Goal: Task Accomplishment & Management: Complete application form

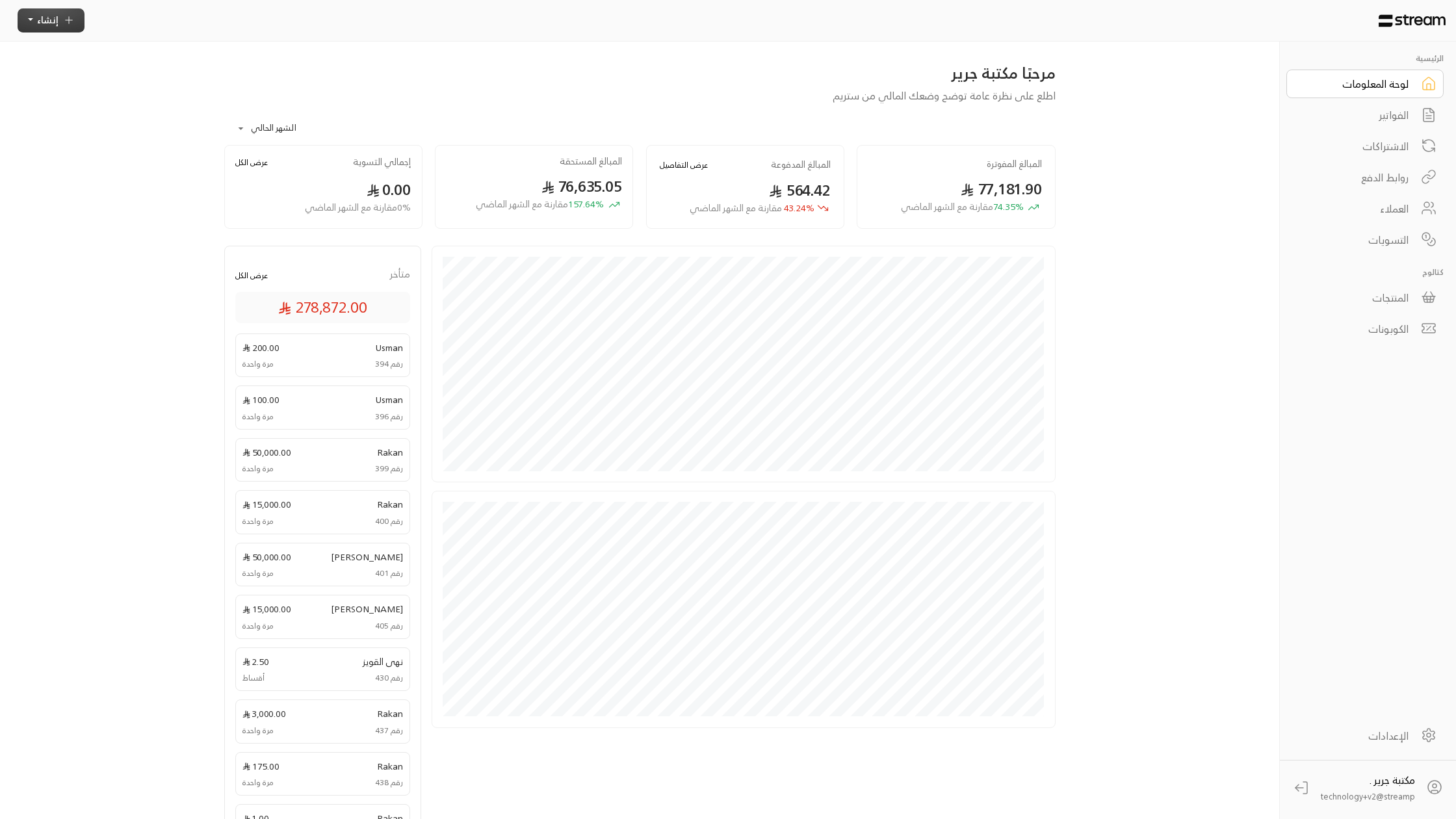
click at [53, 27] on span "إنشاء" at bounding box center [47, 19] width 21 height 16
click at [129, 115] on div "اشتراك أتمتة الفواتير المتكررة للفواتير المستمرة." at bounding box center [111, 129] width 163 height 37
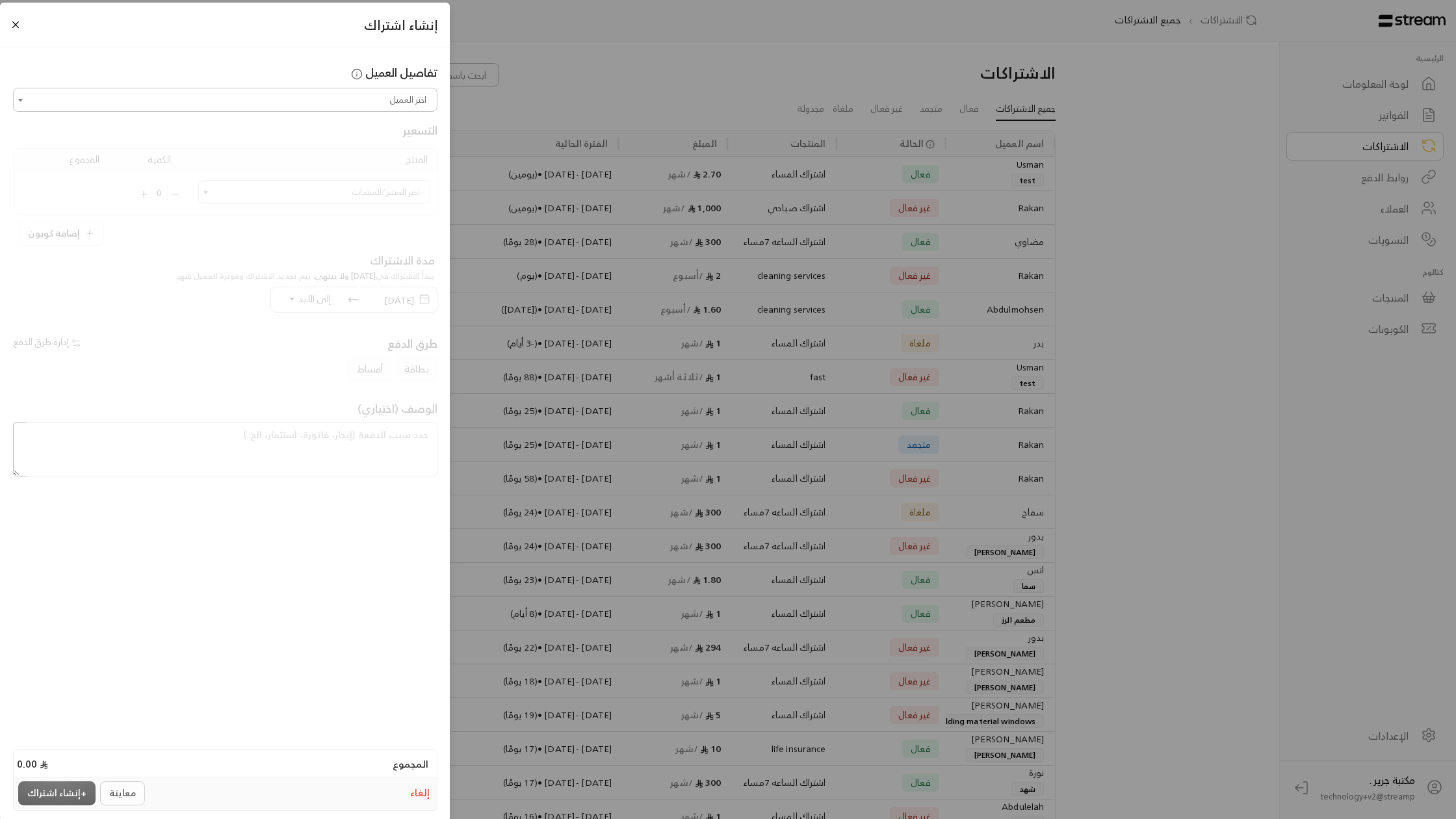
click at [295, 109] on input "اختر العميل" at bounding box center [225, 99] width 420 height 20
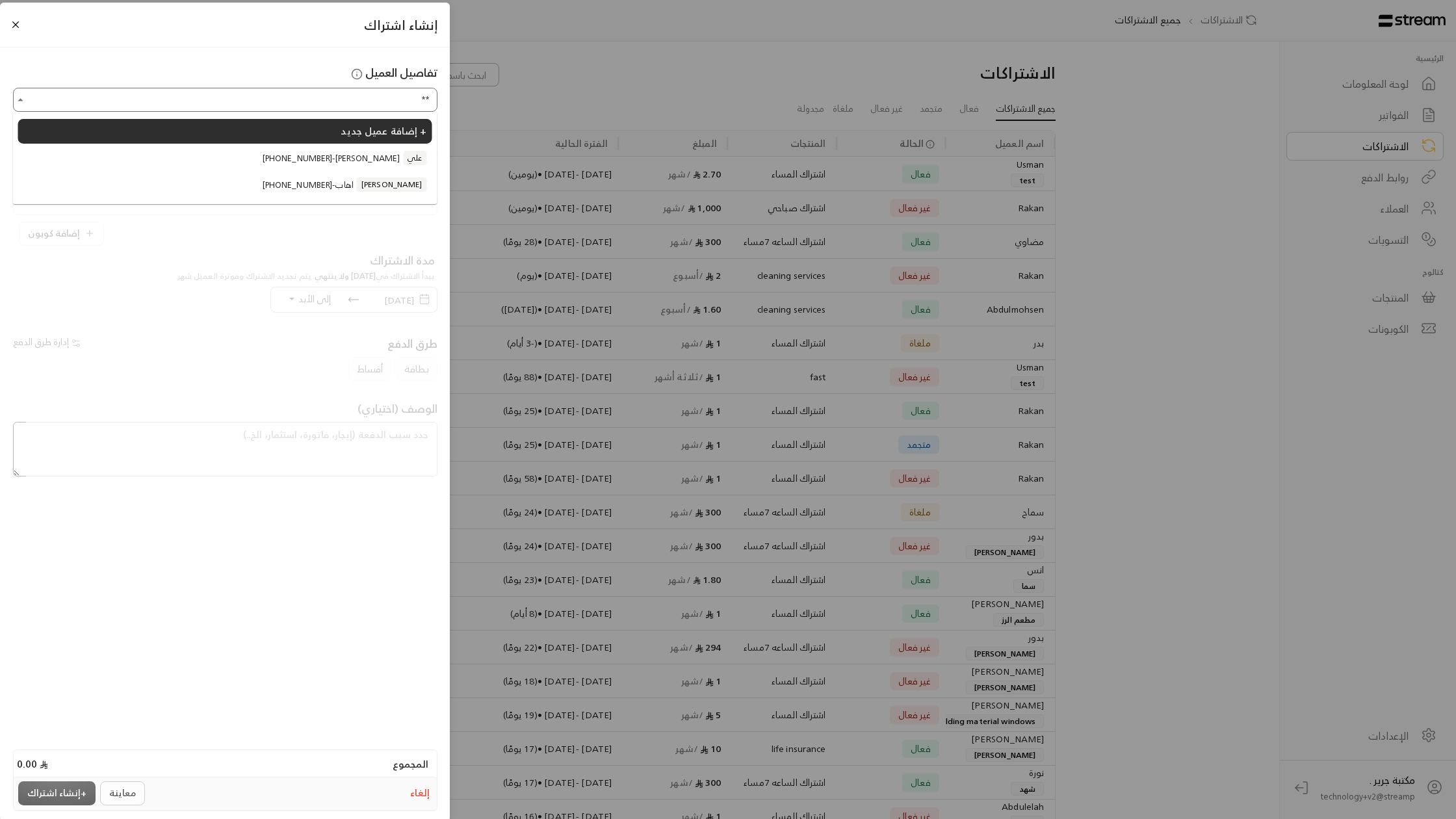
type input "*"
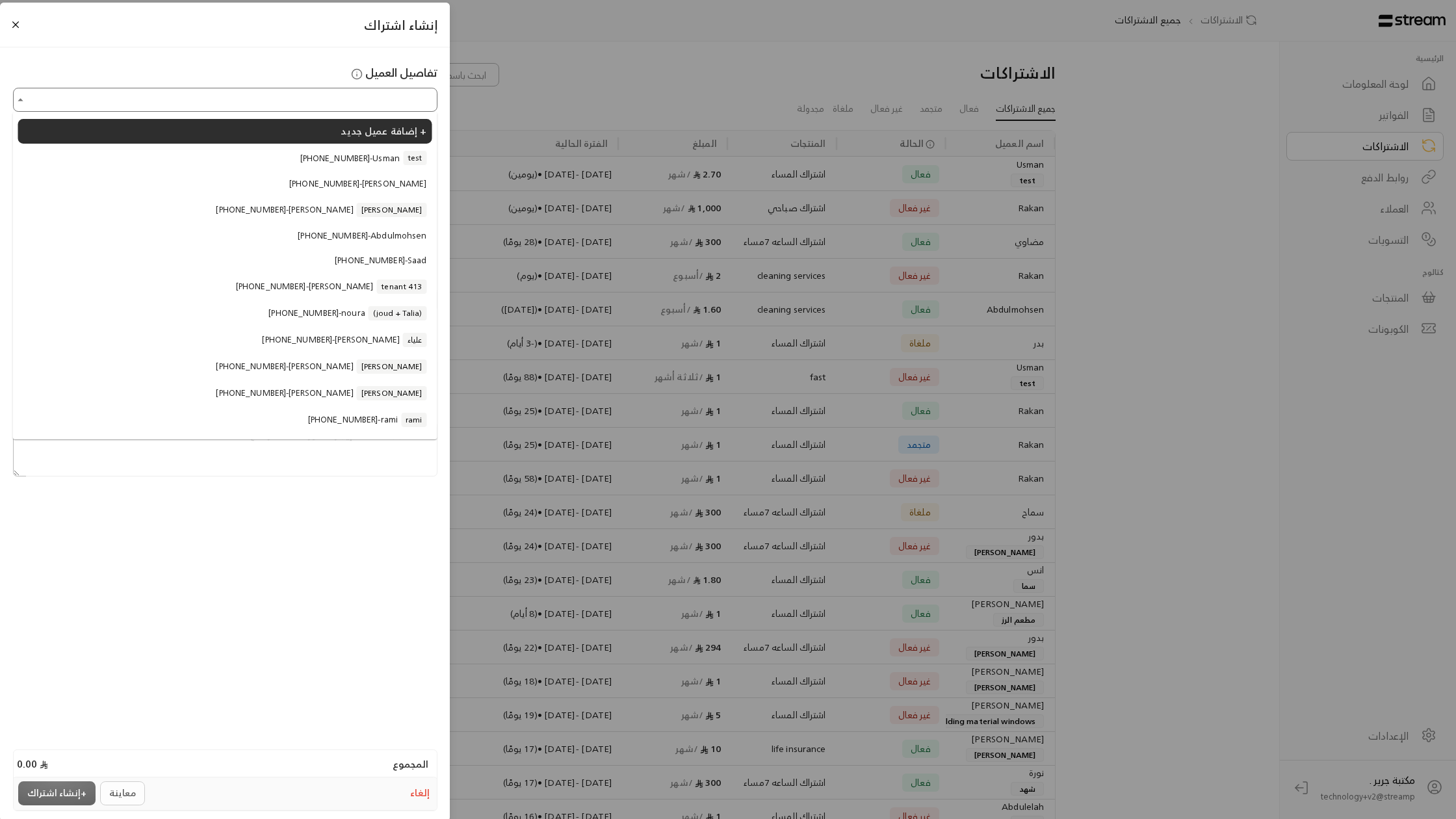
type input "*"
click at [349, 345] on span "[PHONE_NUMBER] - [PERSON_NAME]" at bounding box center [283, 343] width 137 height 13
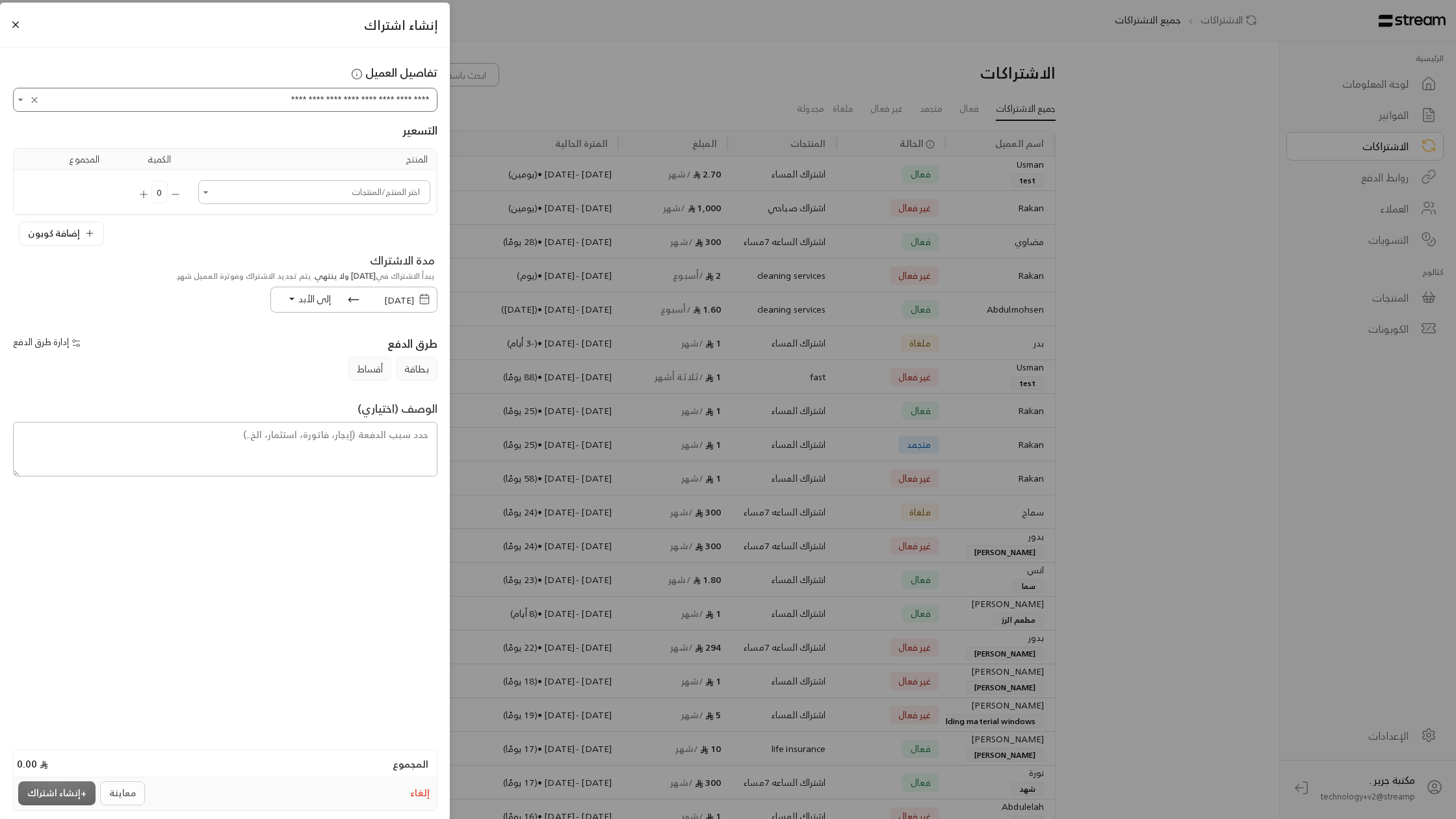
type input "**********"
click at [326, 193] on input "اختر العميل" at bounding box center [314, 192] width 228 height 20
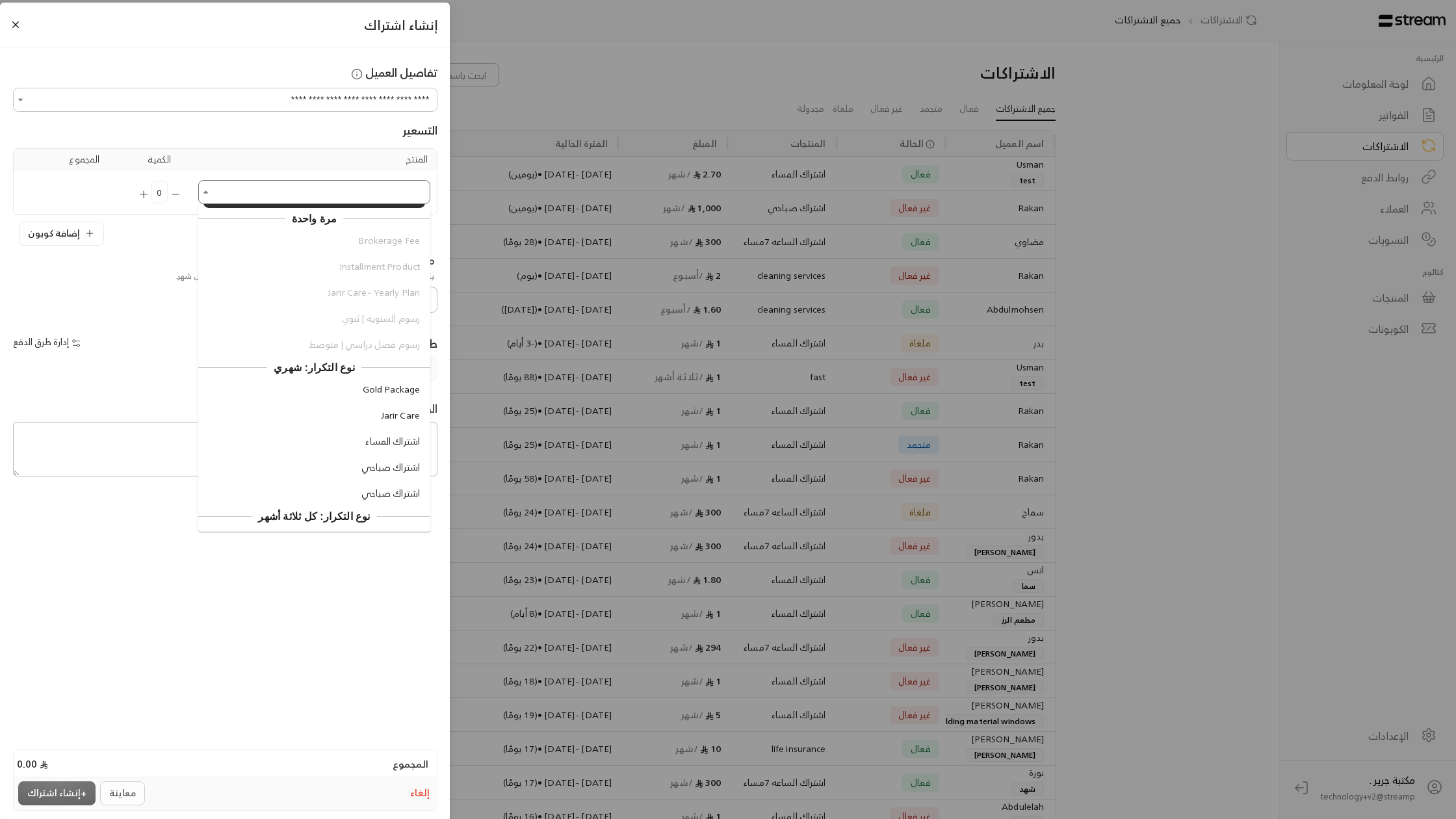
scroll to position [28, 0]
click at [385, 420] on span "Jarir Care" at bounding box center [400, 415] width 39 height 14
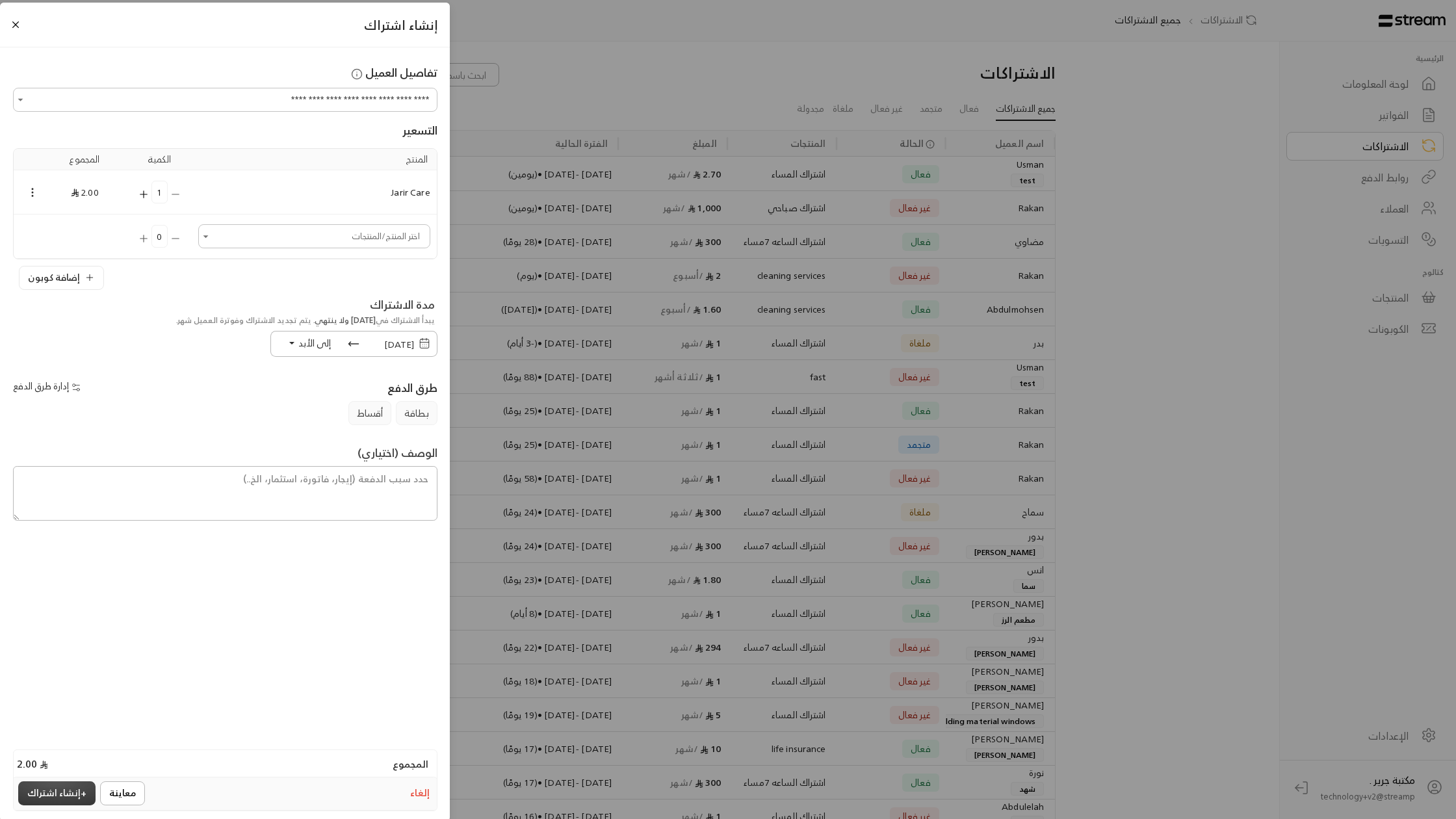
click at [37, 801] on button "+ إنشاء اشتراك" at bounding box center [57, 793] width 77 height 24
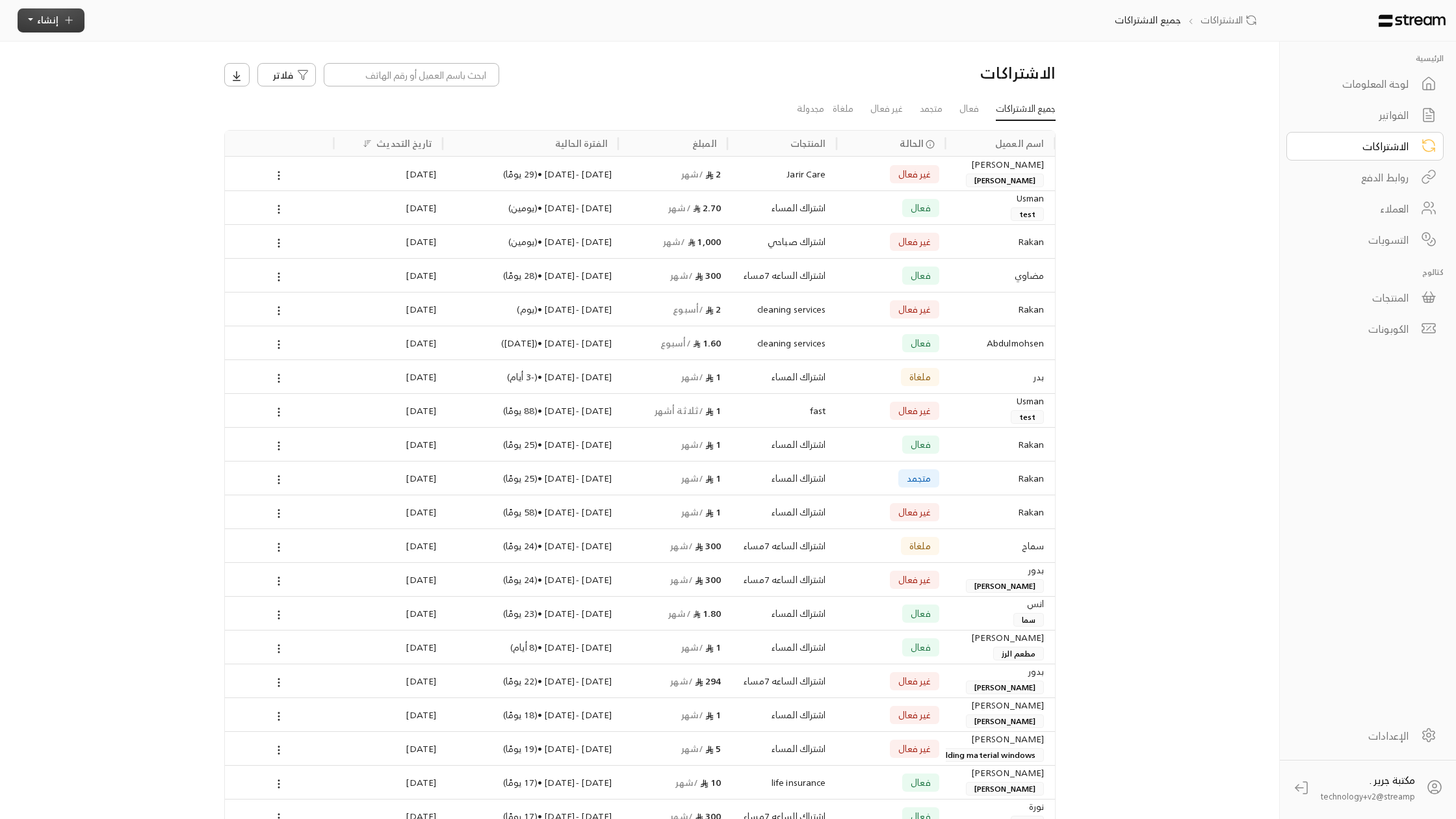
click at [41, 32] on button "إنشاء" at bounding box center [51, 20] width 67 height 24
click at [65, 58] on div "فوري إنشاء فاتورة مرة واحدة بسهولة للمعاملات السريعة." at bounding box center [111, 74] width 163 height 50
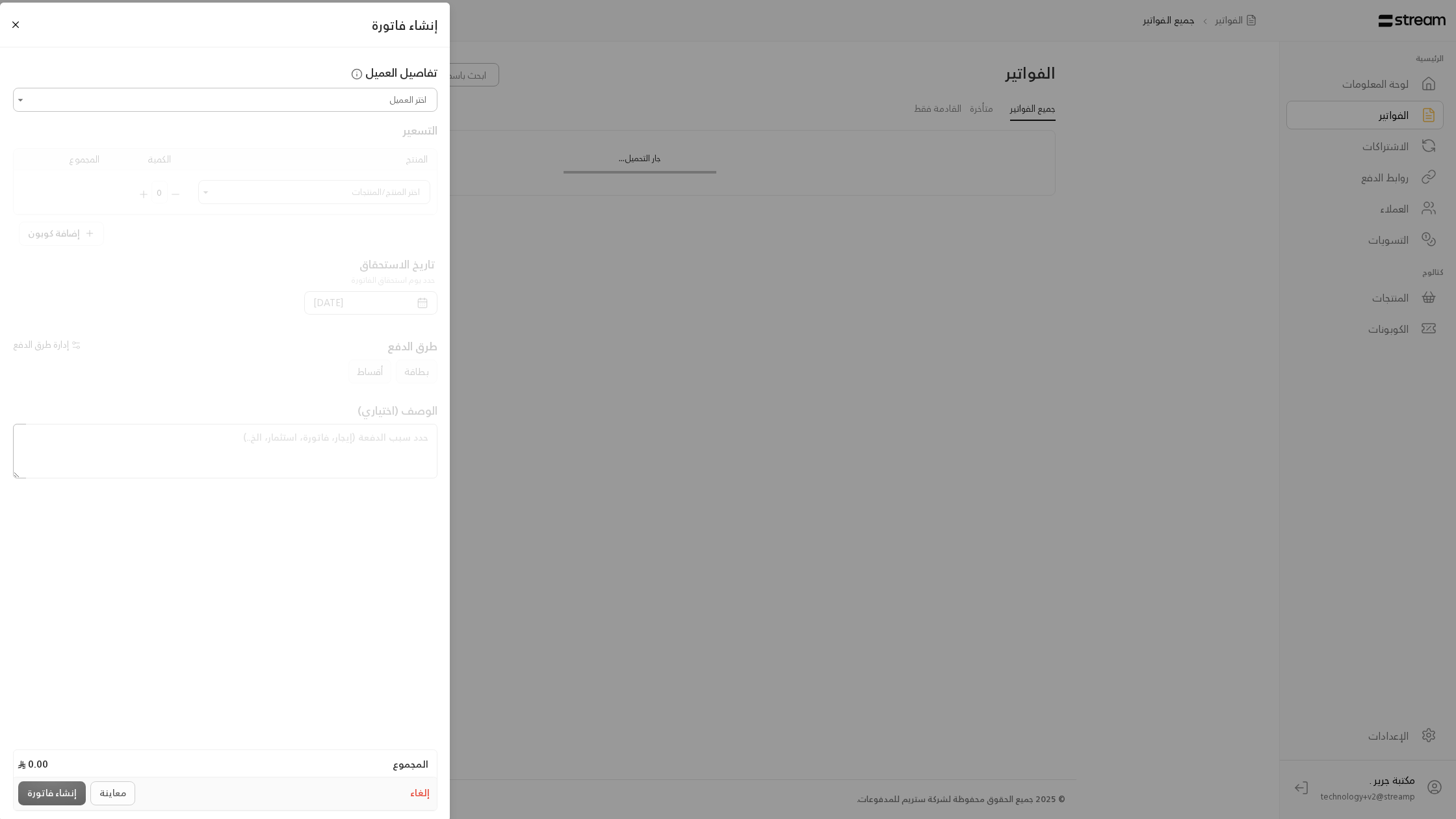
click at [222, 97] on input "اختر العميل" at bounding box center [225, 99] width 420 height 20
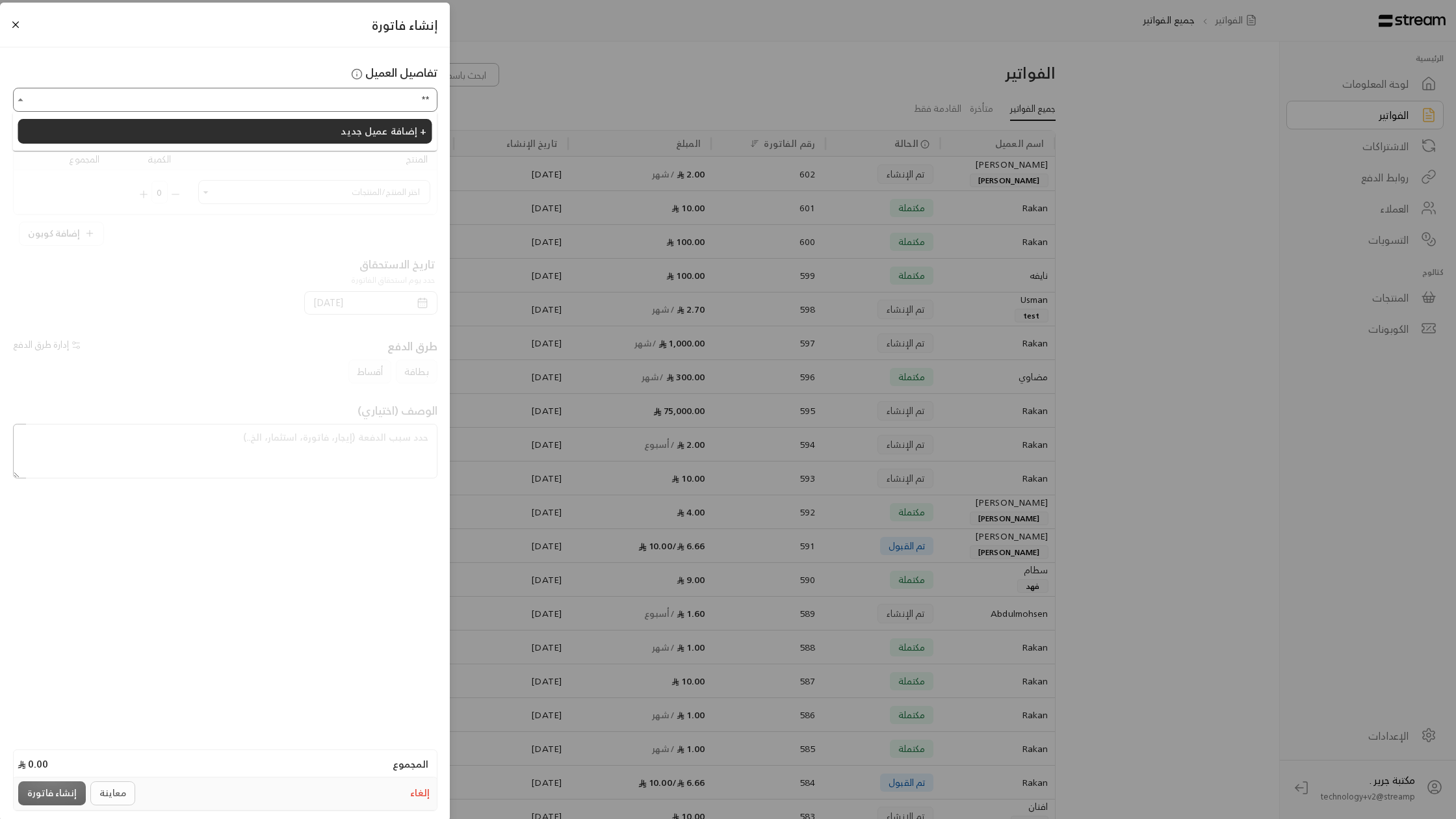
type input "*"
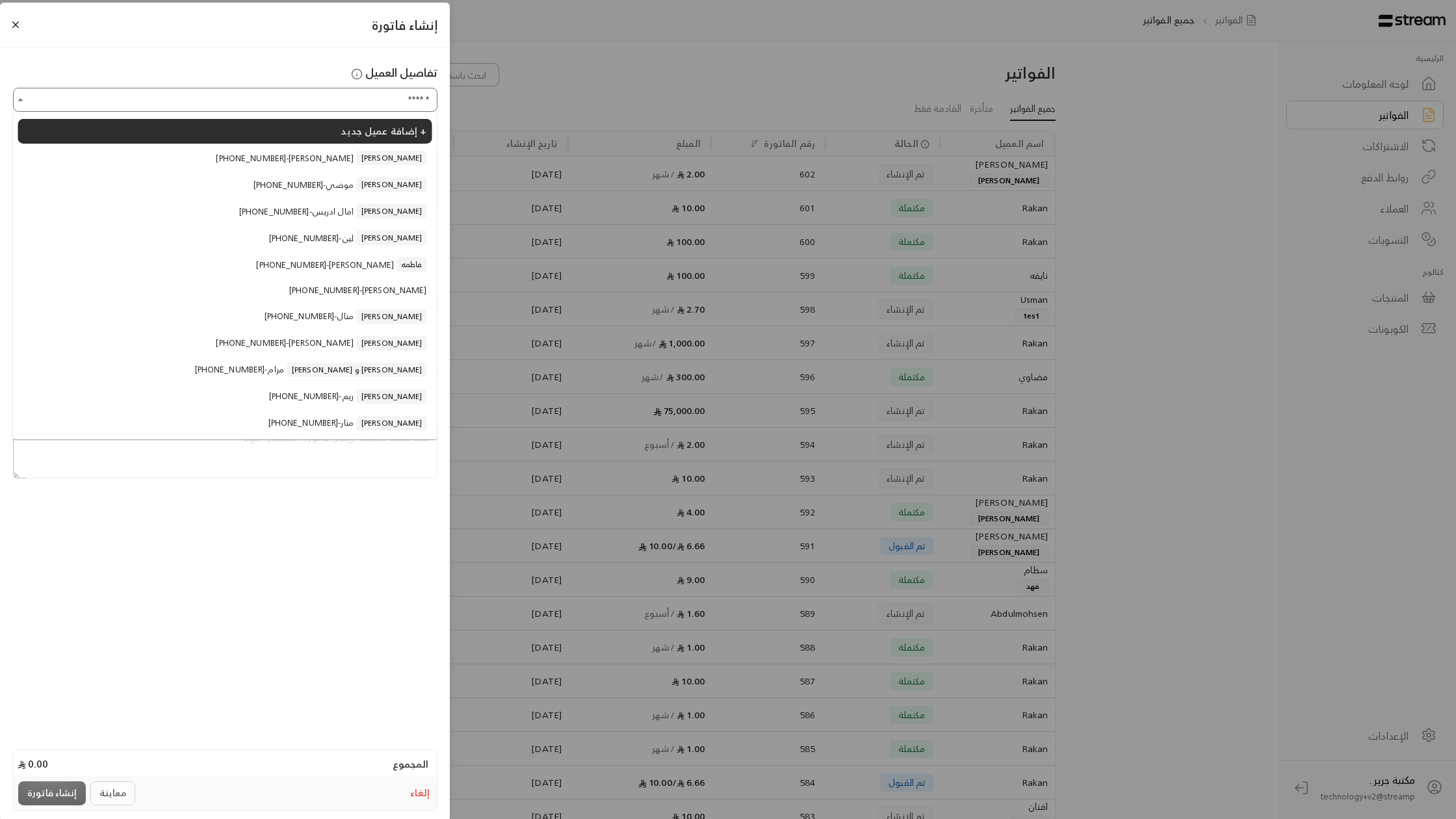
click at [305, 338] on span "[PHONE_NUMBER] - [PERSON_NAME]" at bounding box center [283, 343] width 137 height 13
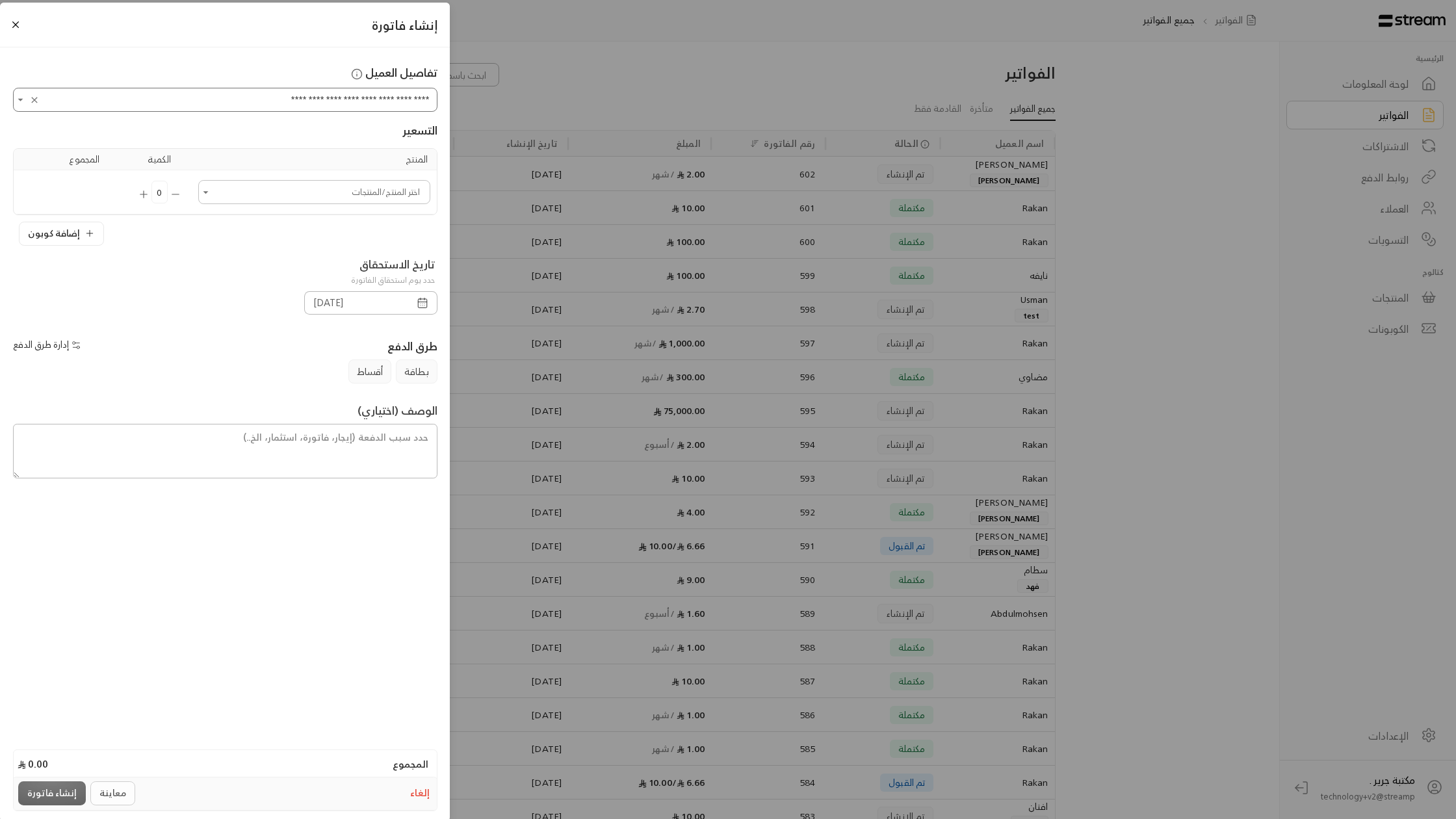
type input "**********"
click at [319, 196] on input "اختر العميل" at bounding box center [314, 192] width 228 height 20
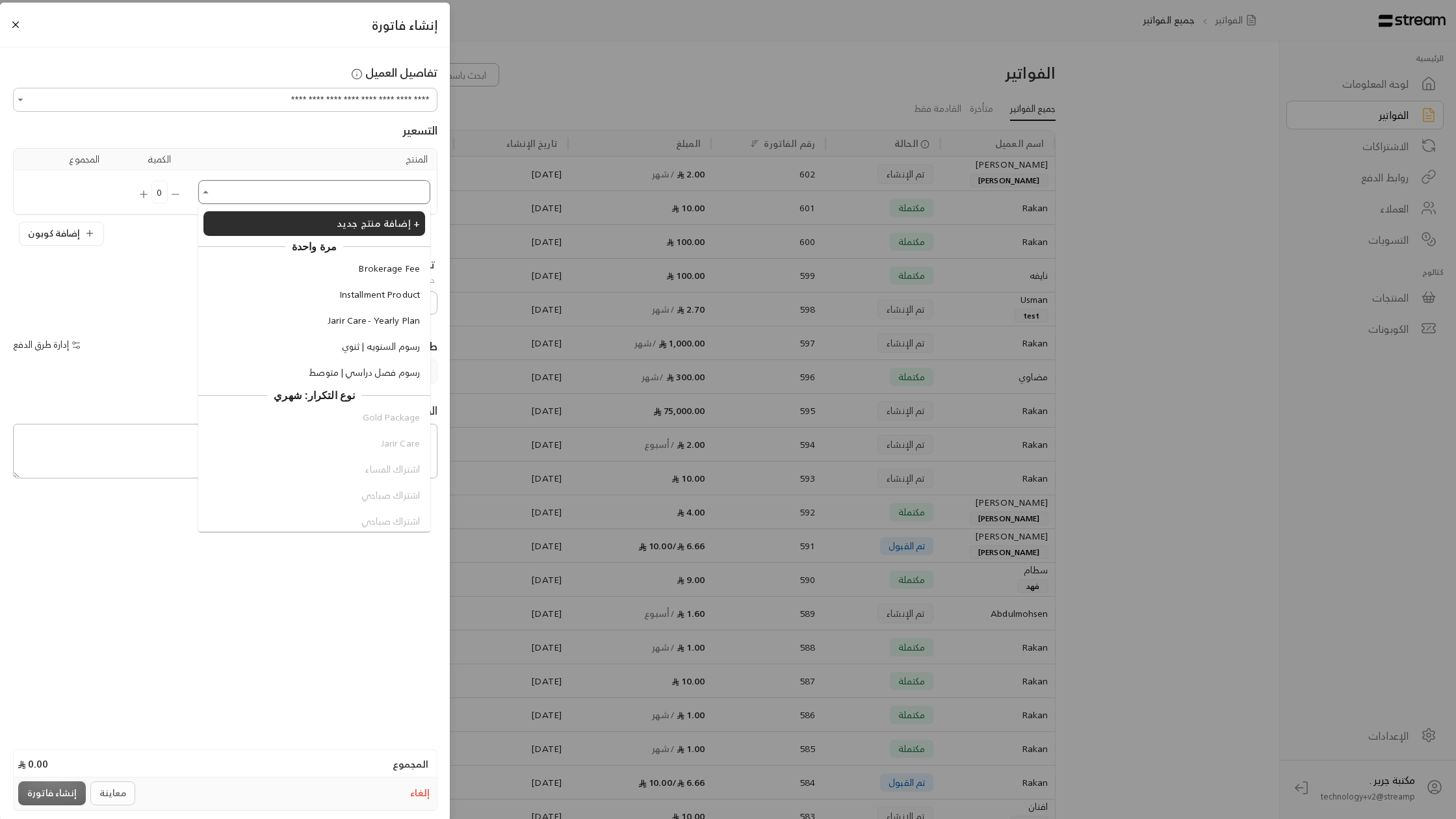
click at [368, 327] on span "Jarir Care - Yearly Plan" at bounding box center [374, 321] width 92 height 14
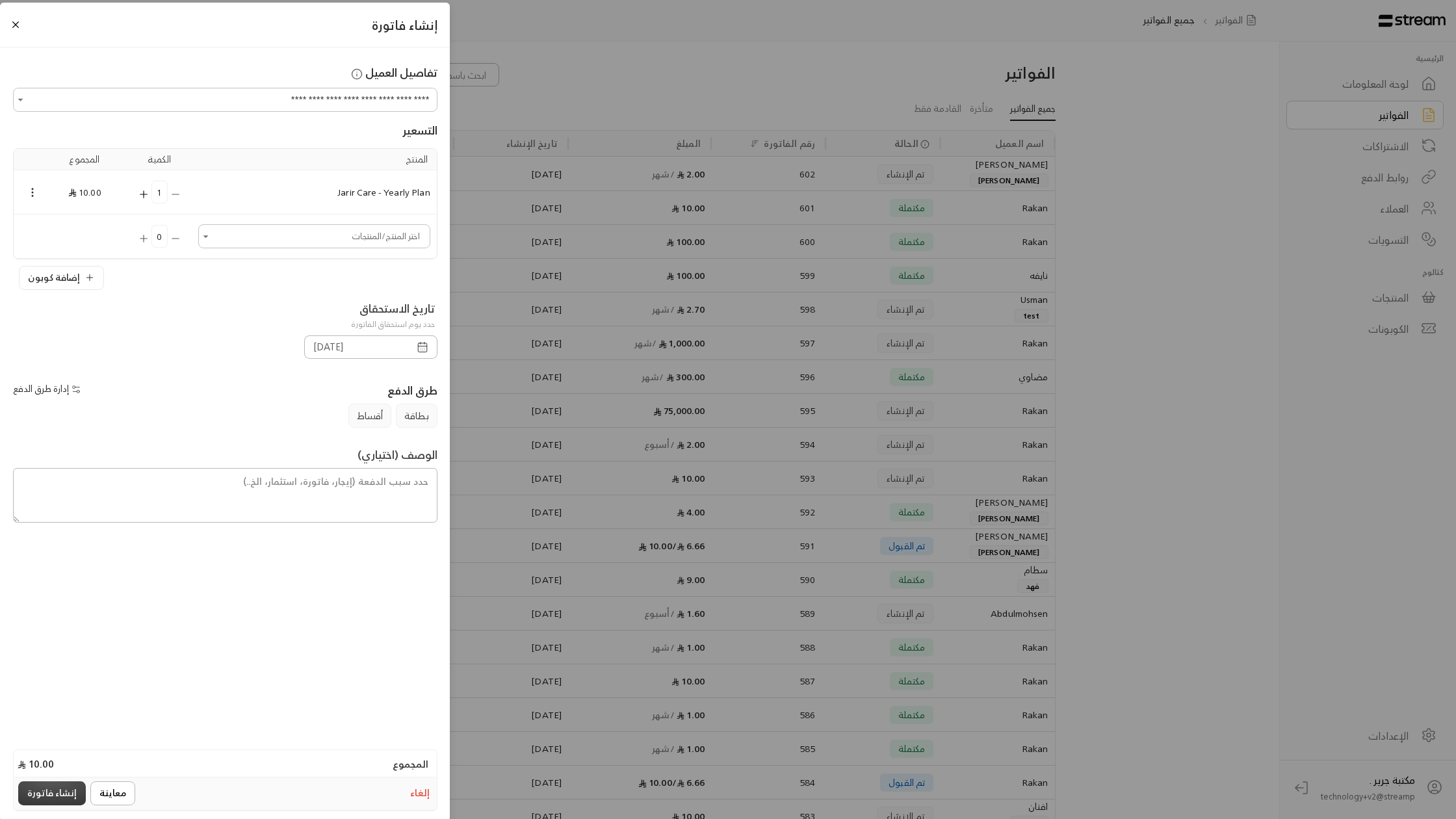
click at [59, 784] on button "إنشاء فاتورة" at bounding box center [52, 793] width 67 height 24
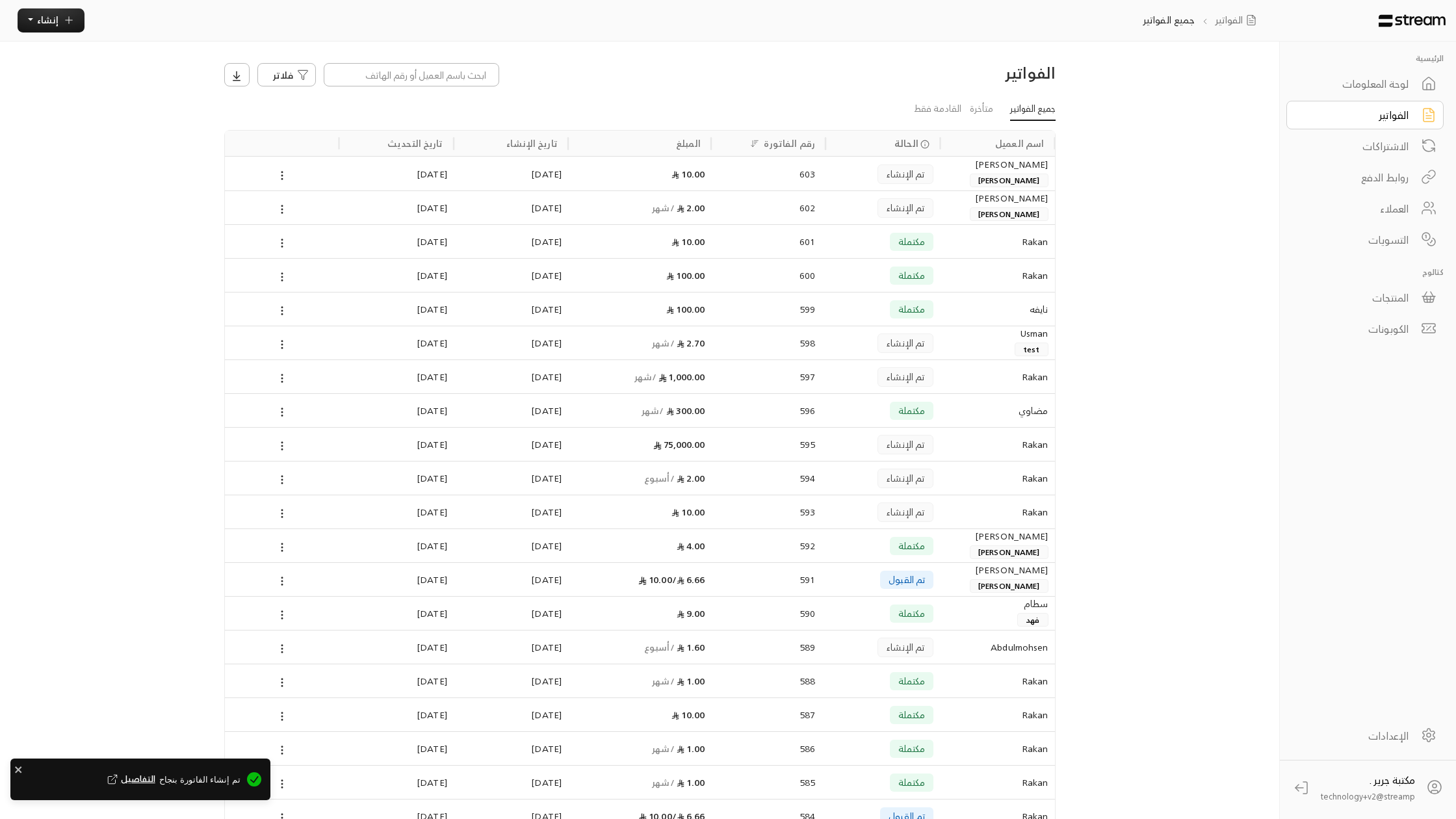
click at [1348, 76] on div "لوحة المعلومات" at bounding box center [1355, 84] width 105 height 15
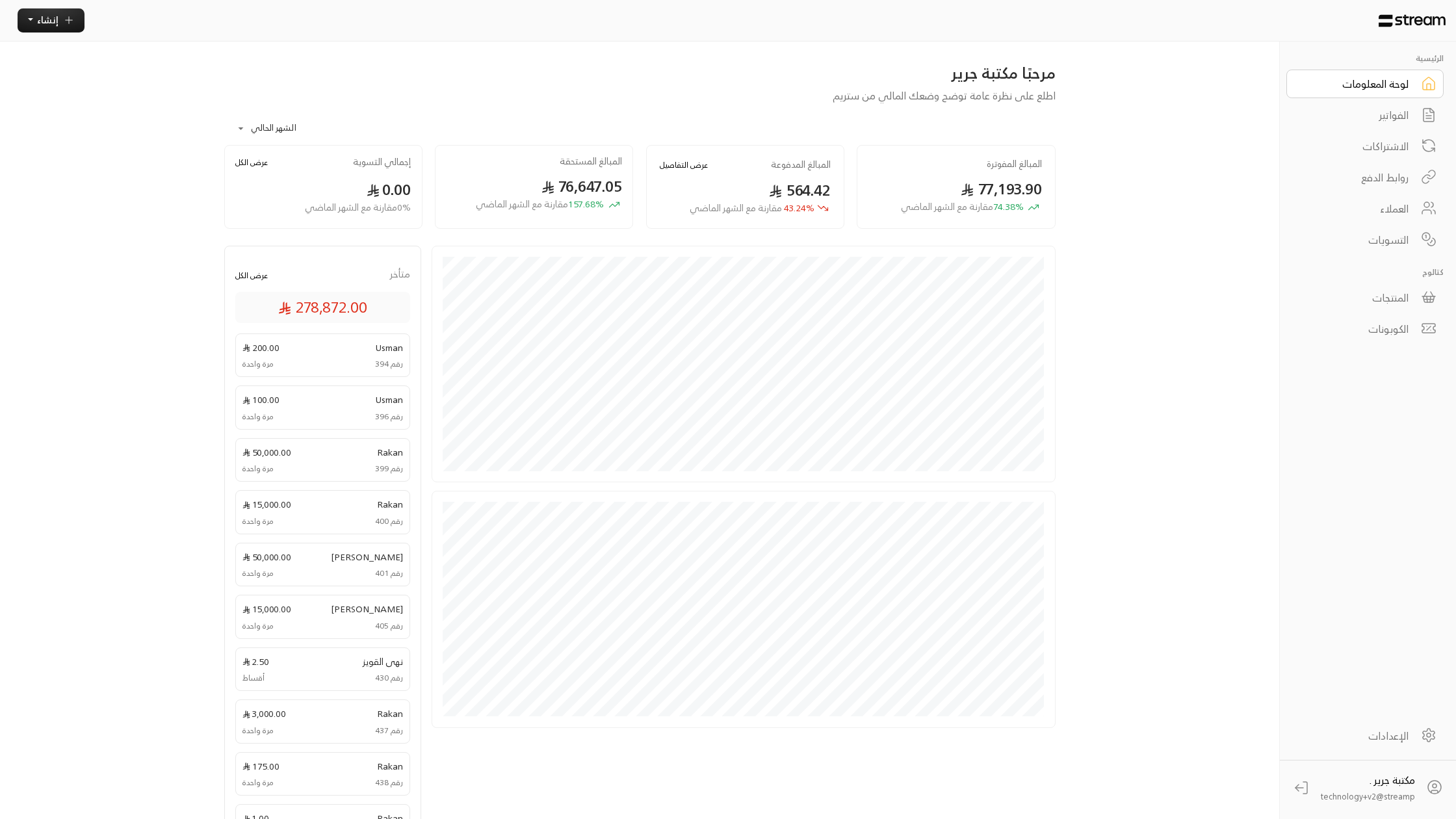
click at [1382, 298] on div "المنتجات" at bounding box center [1355, 297] width 105 height 15
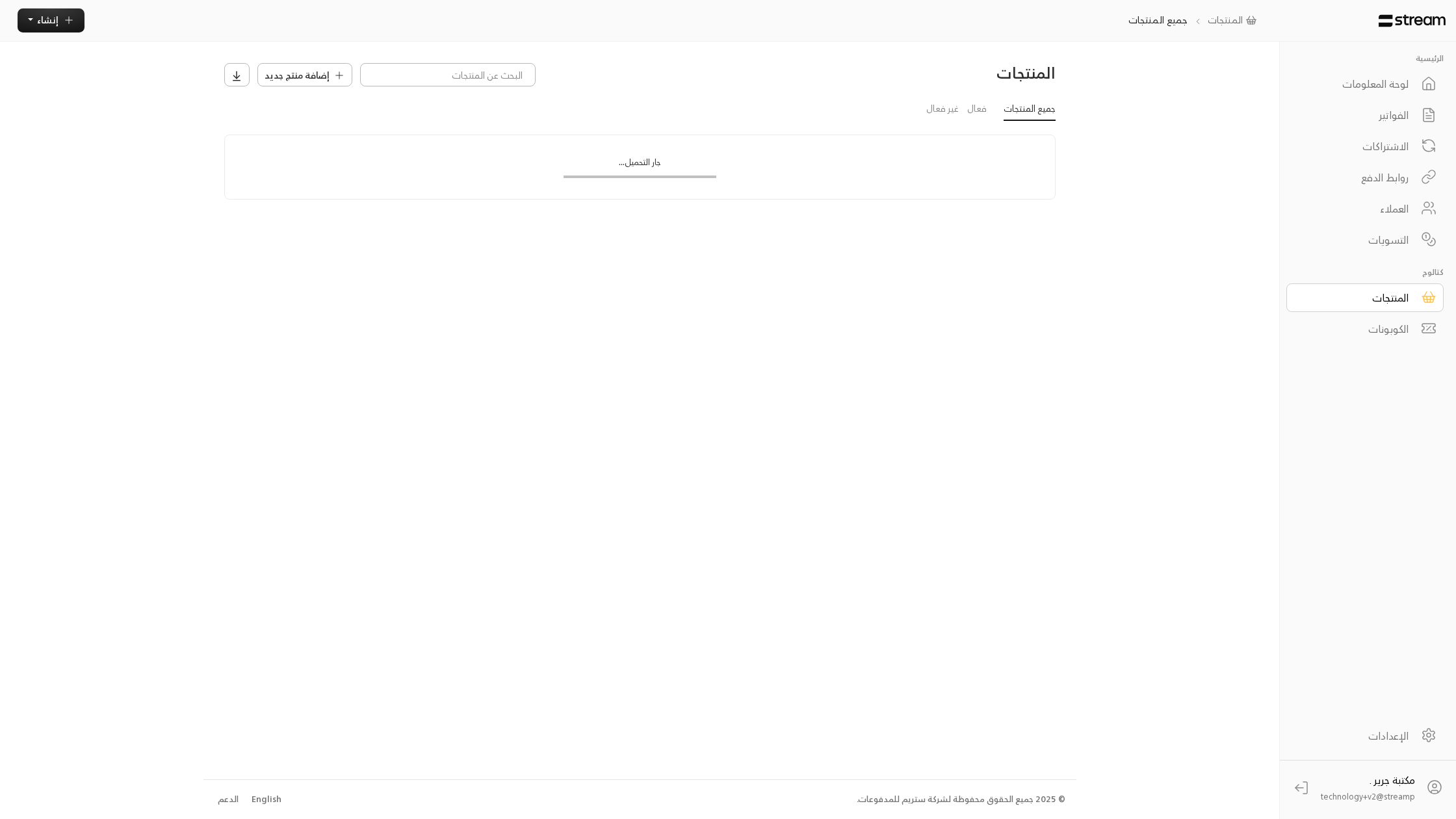
click at [1393, 329] on div "الكوبونات" at bounding box center [1355, 329] width 105 height 15
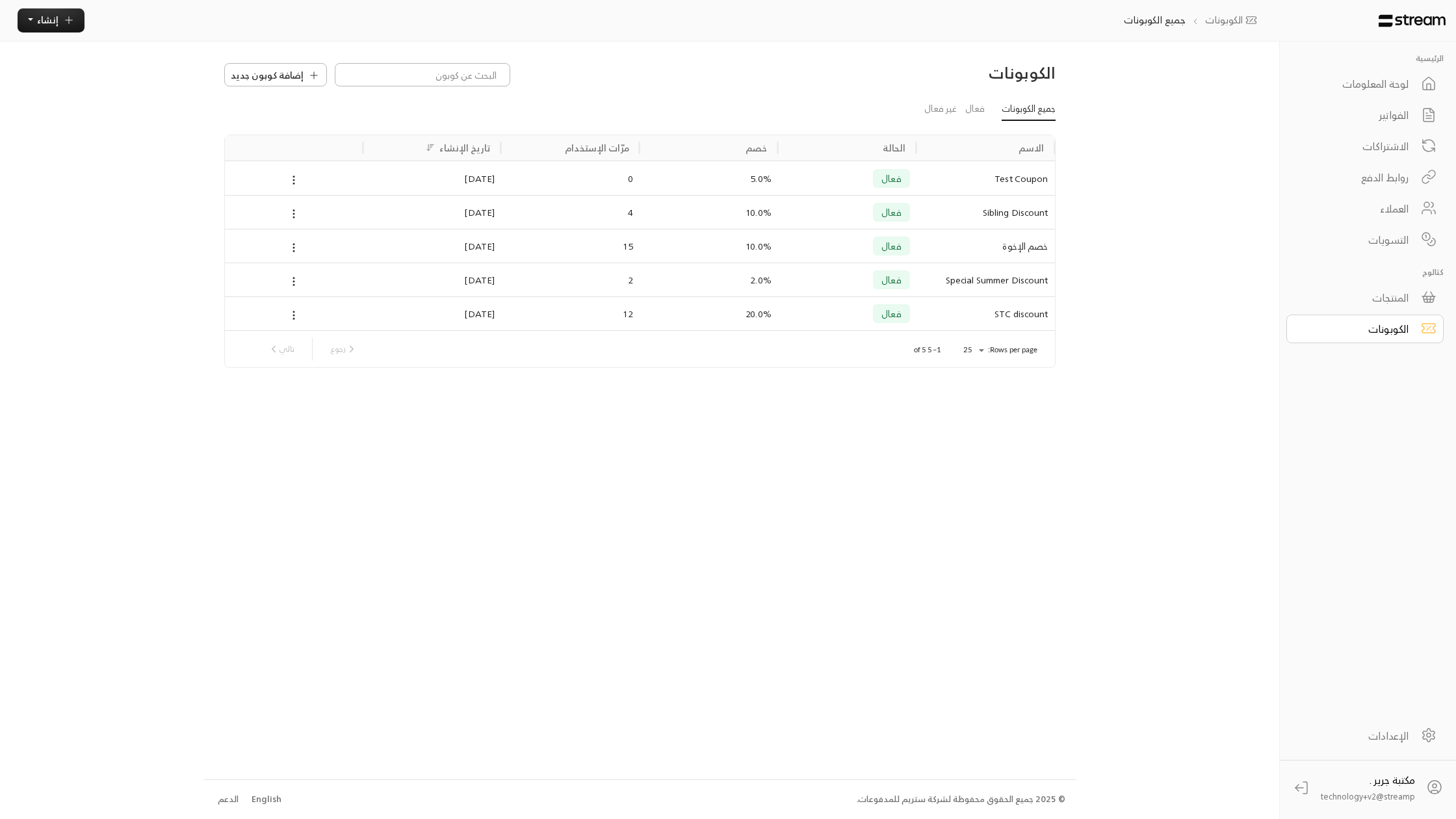
click at [1341, 301] on div "المنتجات" at bounding box center [1355, 297] width 105 height 15
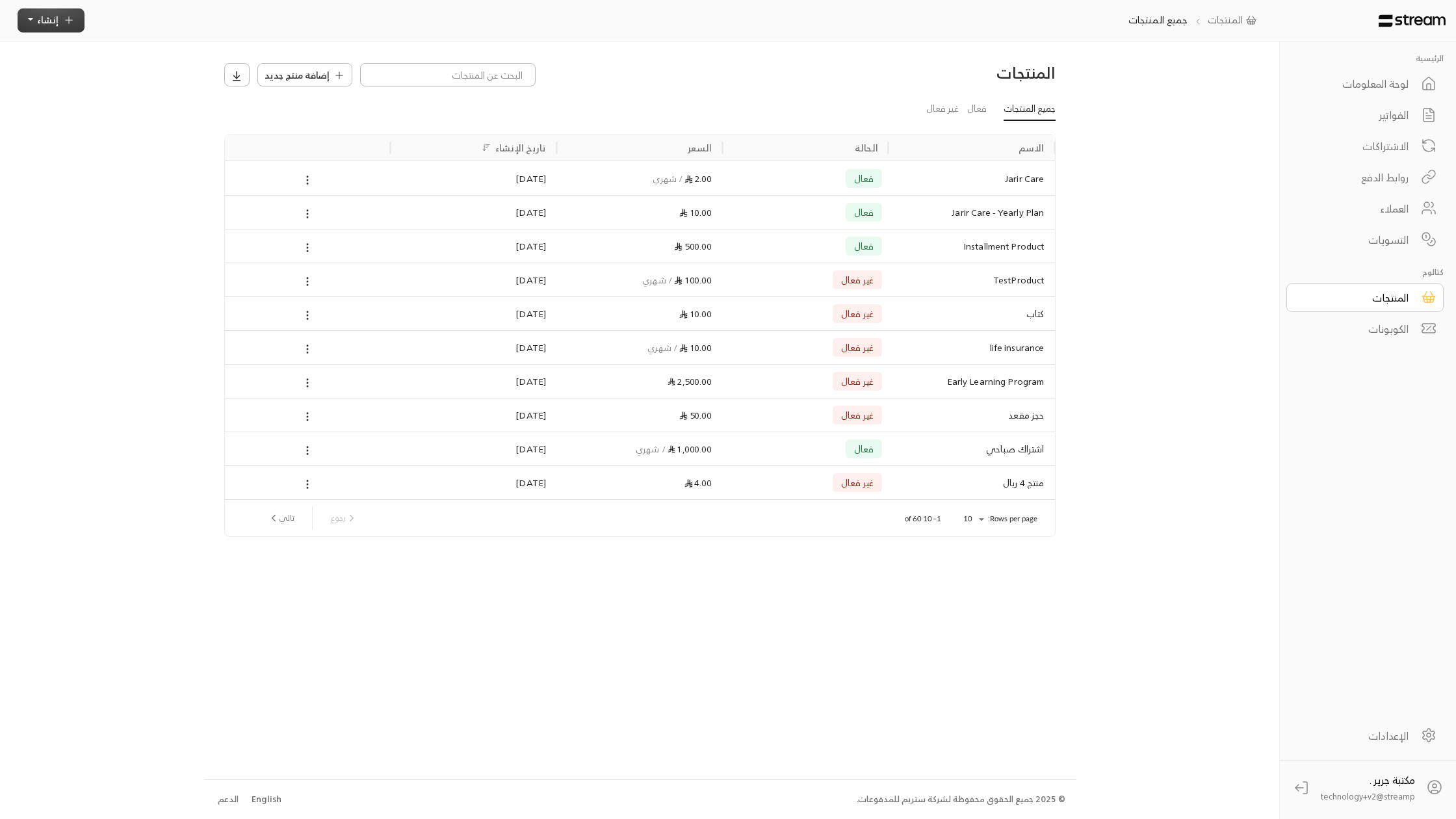
click at [45, 27] on span "إنشاء" at bounding box center [47, 19] width 21 height 16
click at [174, 137] on p "أتمتة الفواتير المتكررة للفواتير المستمرة." at bounding box center [111, 132] width 163 height 13
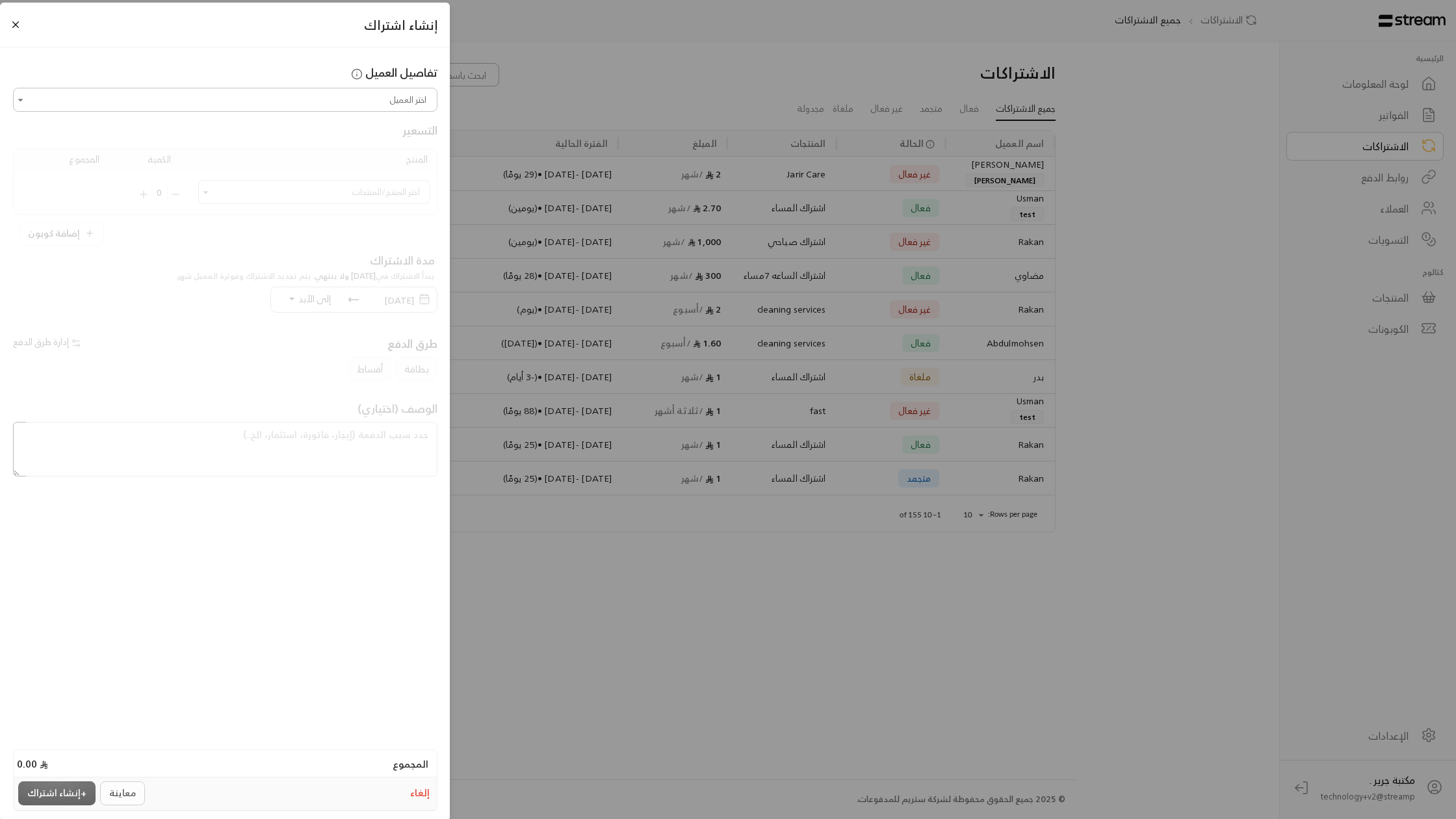
click at [259, 92] on input "اختر العميل" at bounding box center [225, 99] width 420 height 20
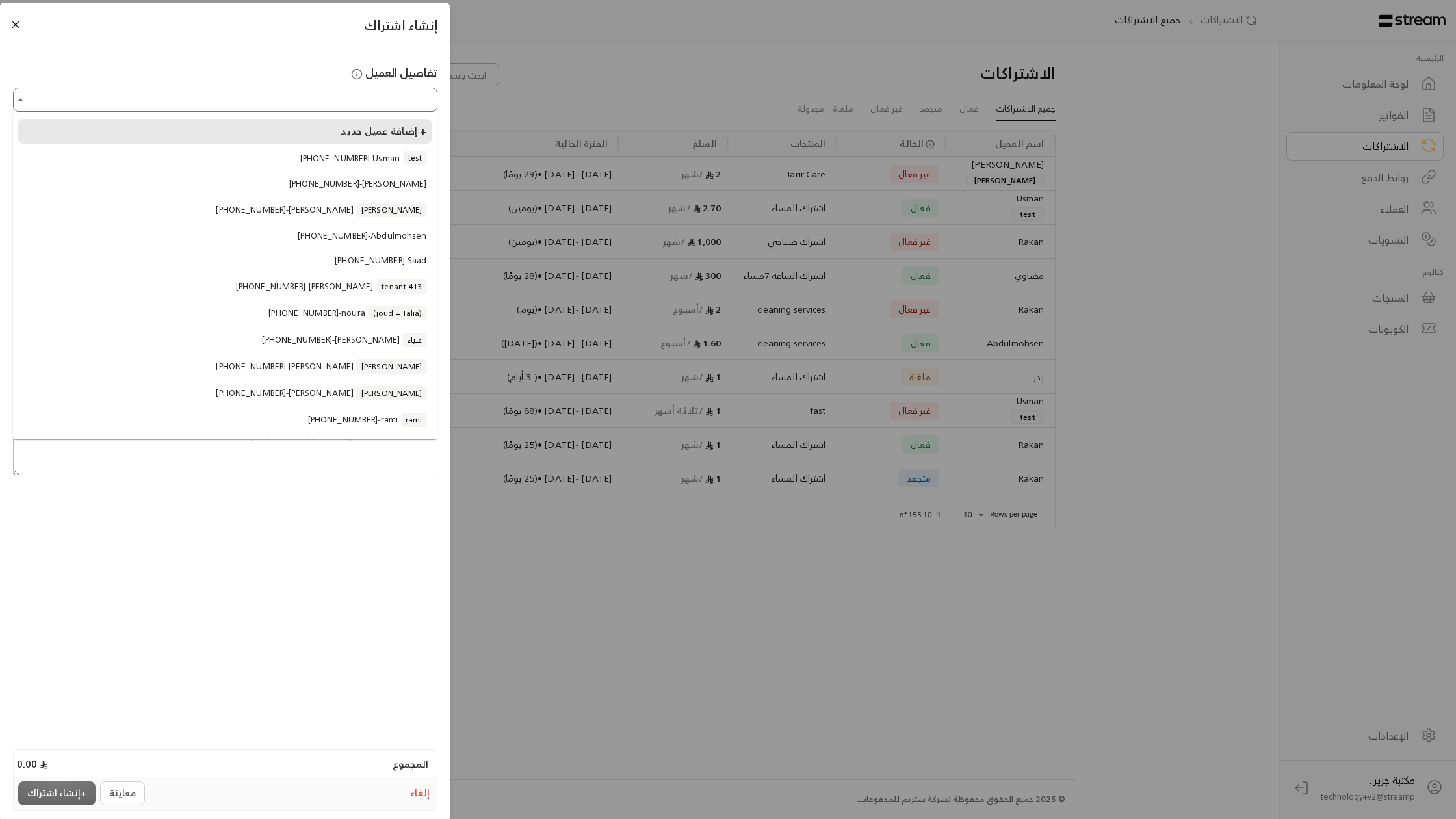
click at [294, 127] on li "إضافة عميل جديد +" at bounding box center [225, 131] width 414 height 24
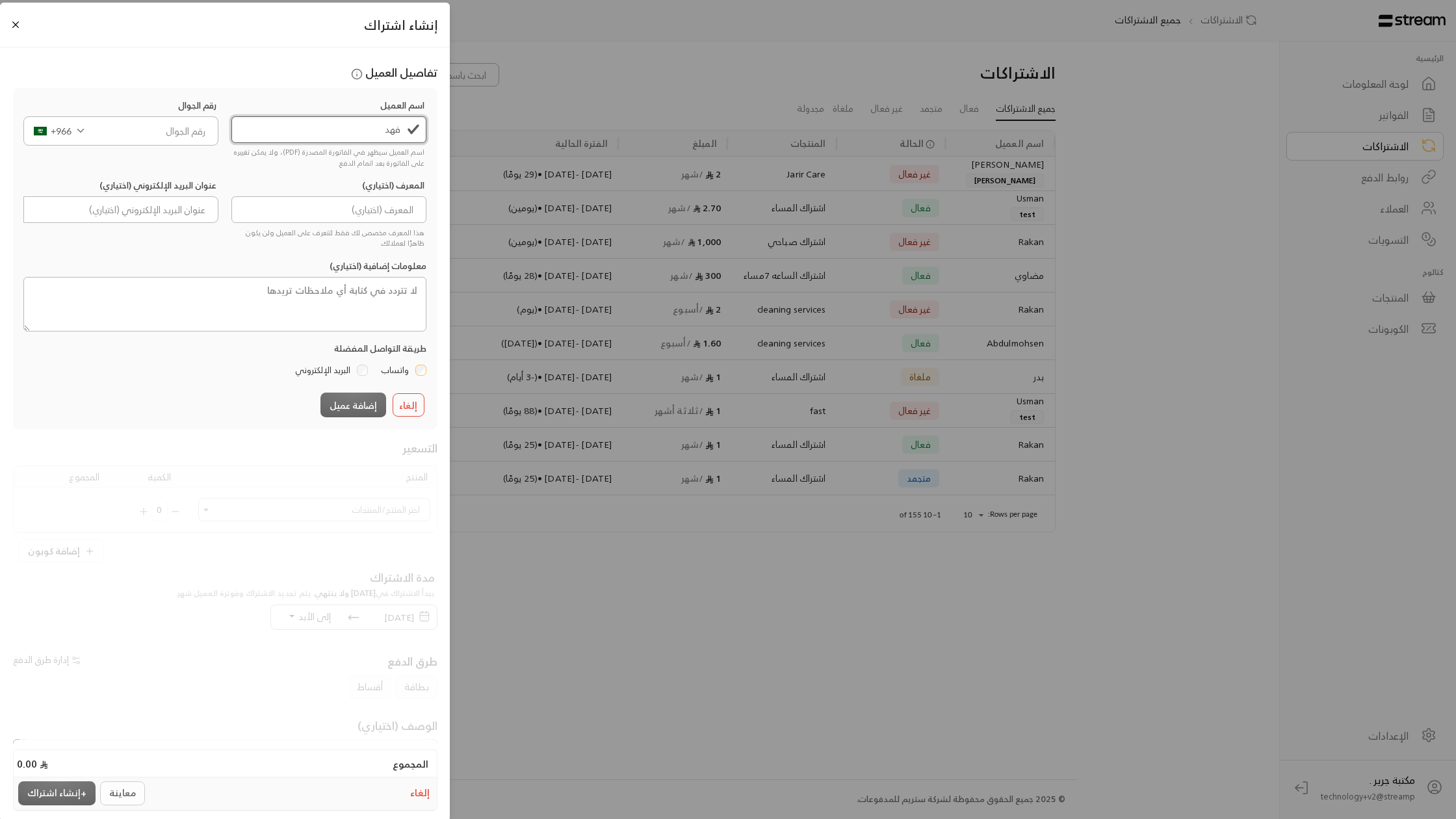
type input "فهد"
click at [321, 191] on div "المعرف (اختياري) هذا المعرف مخصص لك فقط لتتعرف على العميل ولن يكون ظاهرًا لعملا…" at bounding box center [328, 213] width 208 height 70
click at [320, 200] on input at bounding box center [329, 209] width 196 height 27
click at [239, 177] on div "اسم العميل [PERSON_NAME] اسم العميل سيظهر في الفاتورة المصدرة (PDF)، ولا يمكن ت…" at bounding box center [225, 258] width 416 height 320
click at [168, 134] on input "tel" at bounding box center [156, 131] width 125 height 29
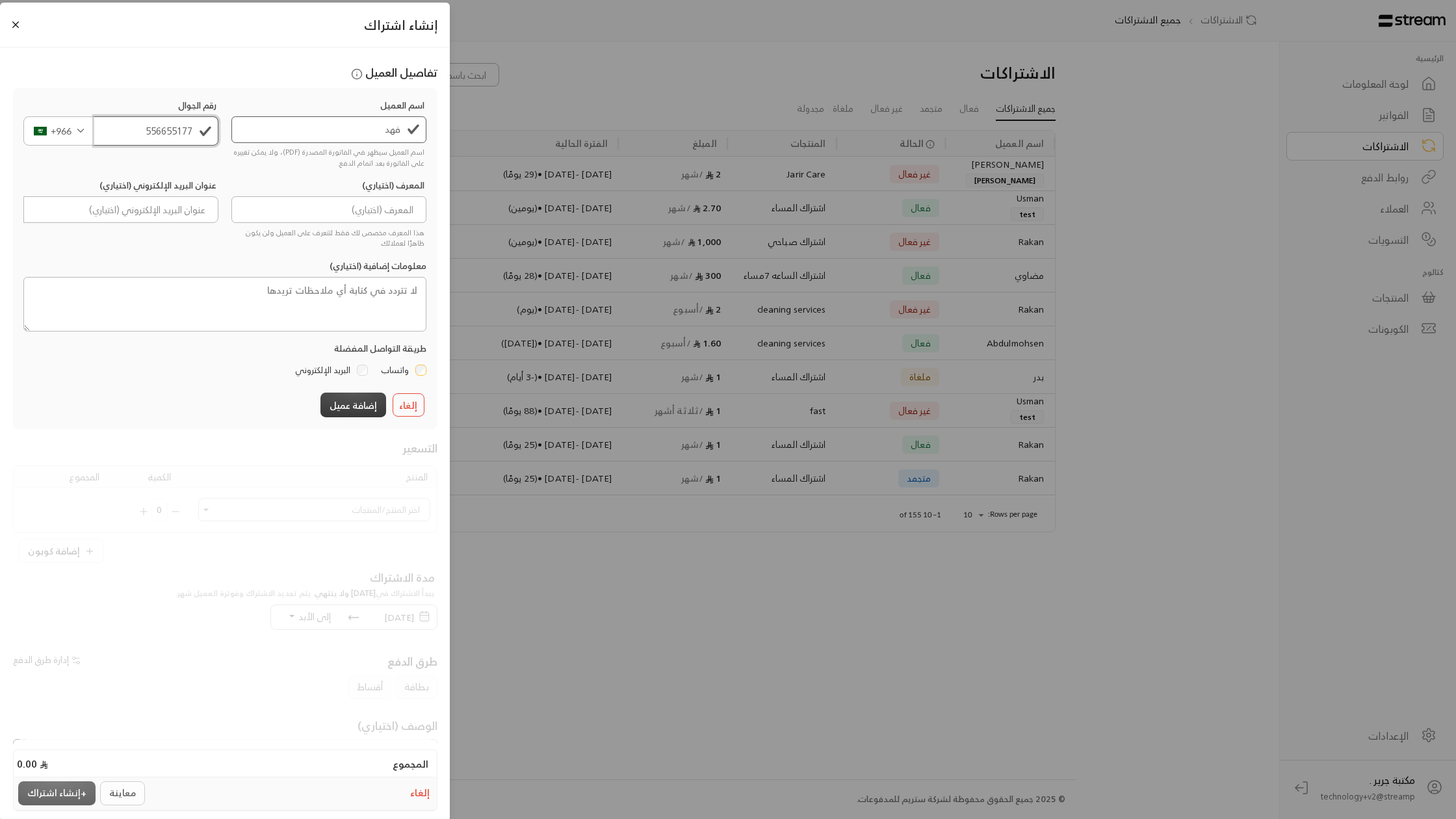
type input "556655177"
click at [365, 399] on button "إضافة عميل" at bounding box center [353, 404] width 66 height 24
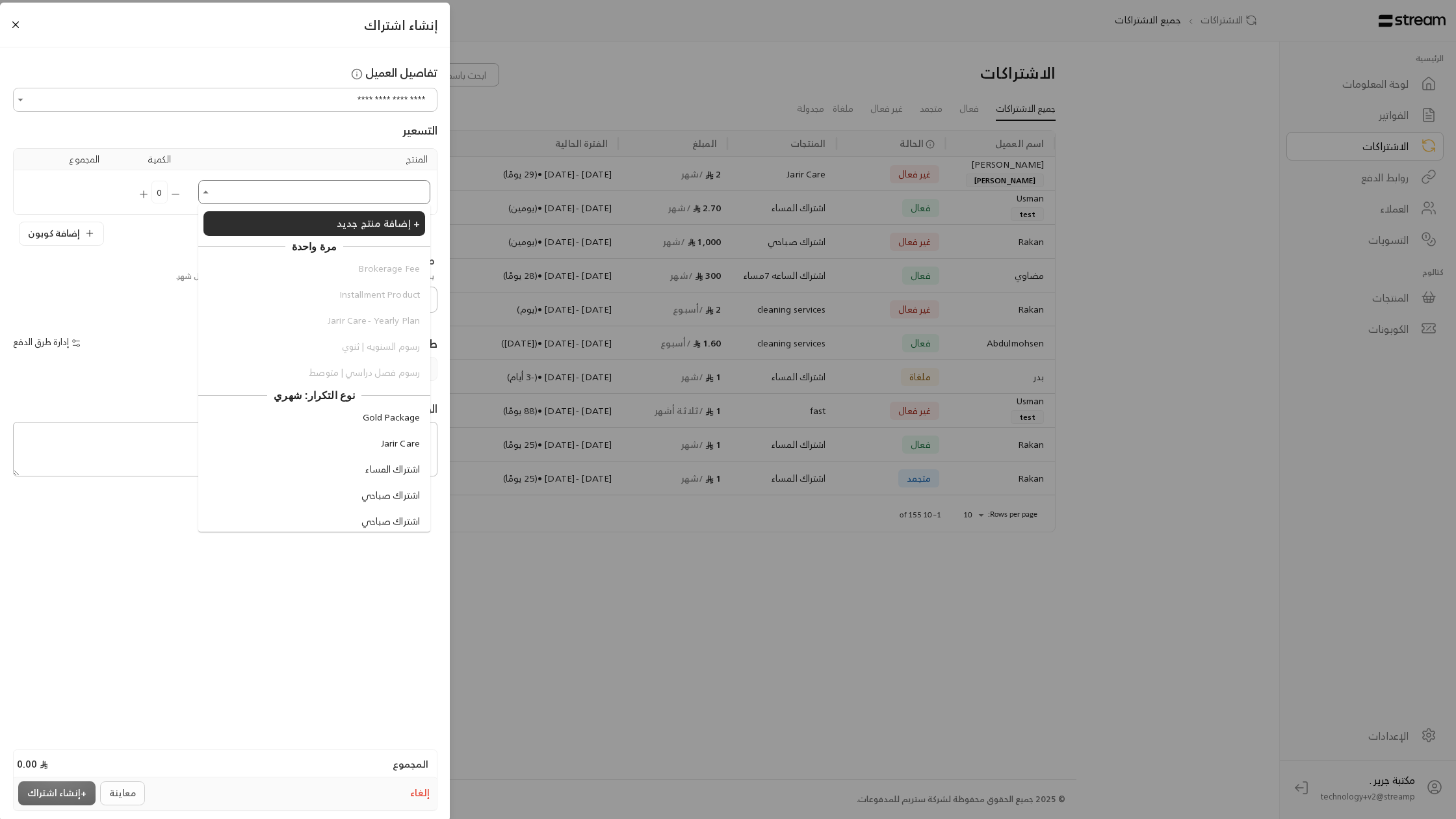
click at [347, 189] on input "اختر العميل" at bounding box center [314, 192] width 228 height 20
click at [402, 444] on span "Jarir Care" at bounding box center [400, 444] width 39 height 14
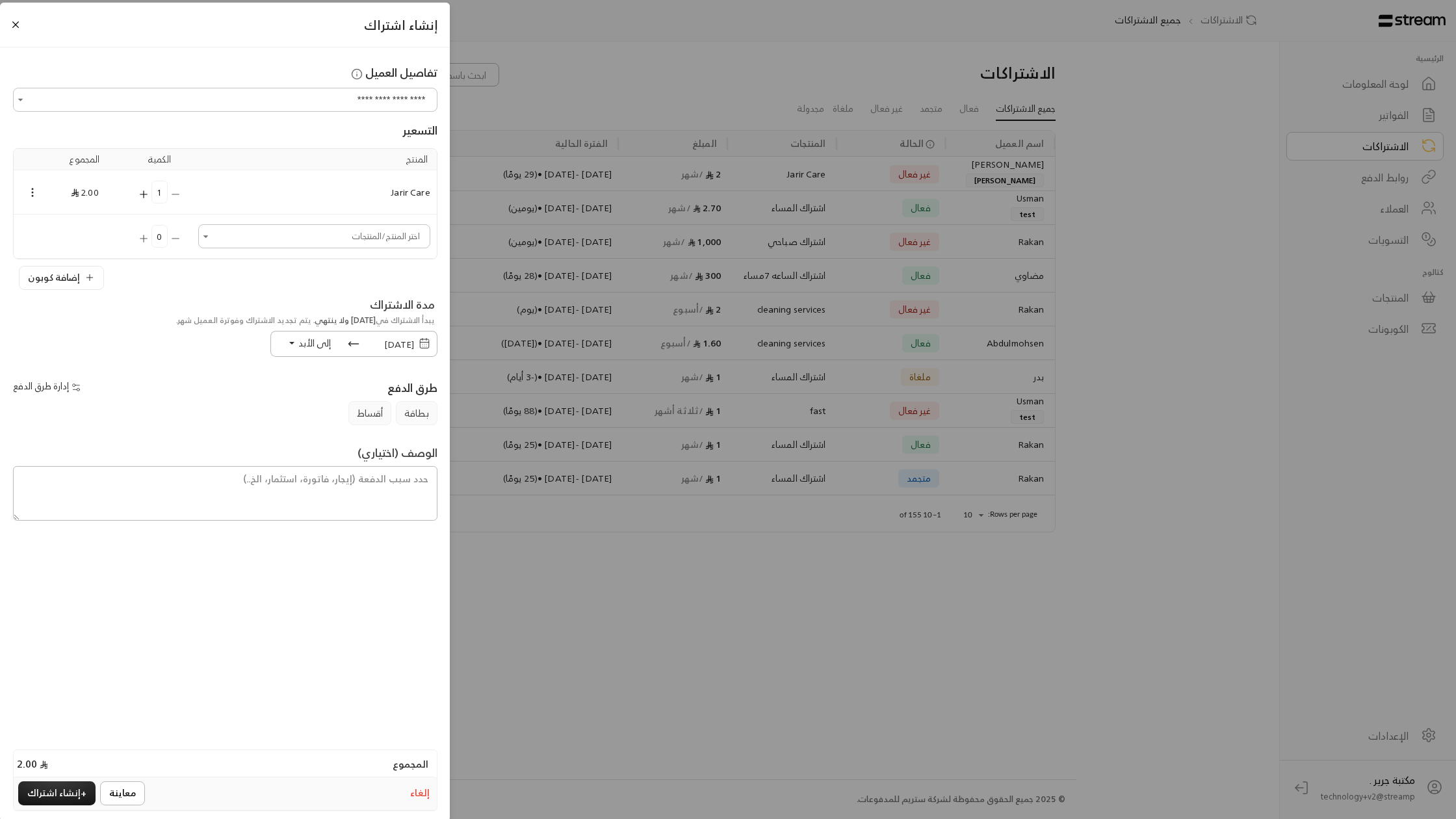
click at [296, 345] on button "إلى الأبد" at bounding box center [309, 343] width 77 height 23
click at [238, 296] on label "مدة الاشتراك يبدأ الاشتراك في [DATE] ولا ينتهي . يتم تجديد الاشتراك وفوترة العم…" at bounding box center [306, 312] width 259 height 31
click at [272, 238] on input "اختر العميل" at bounding box center [314, 236] width 228 height 20
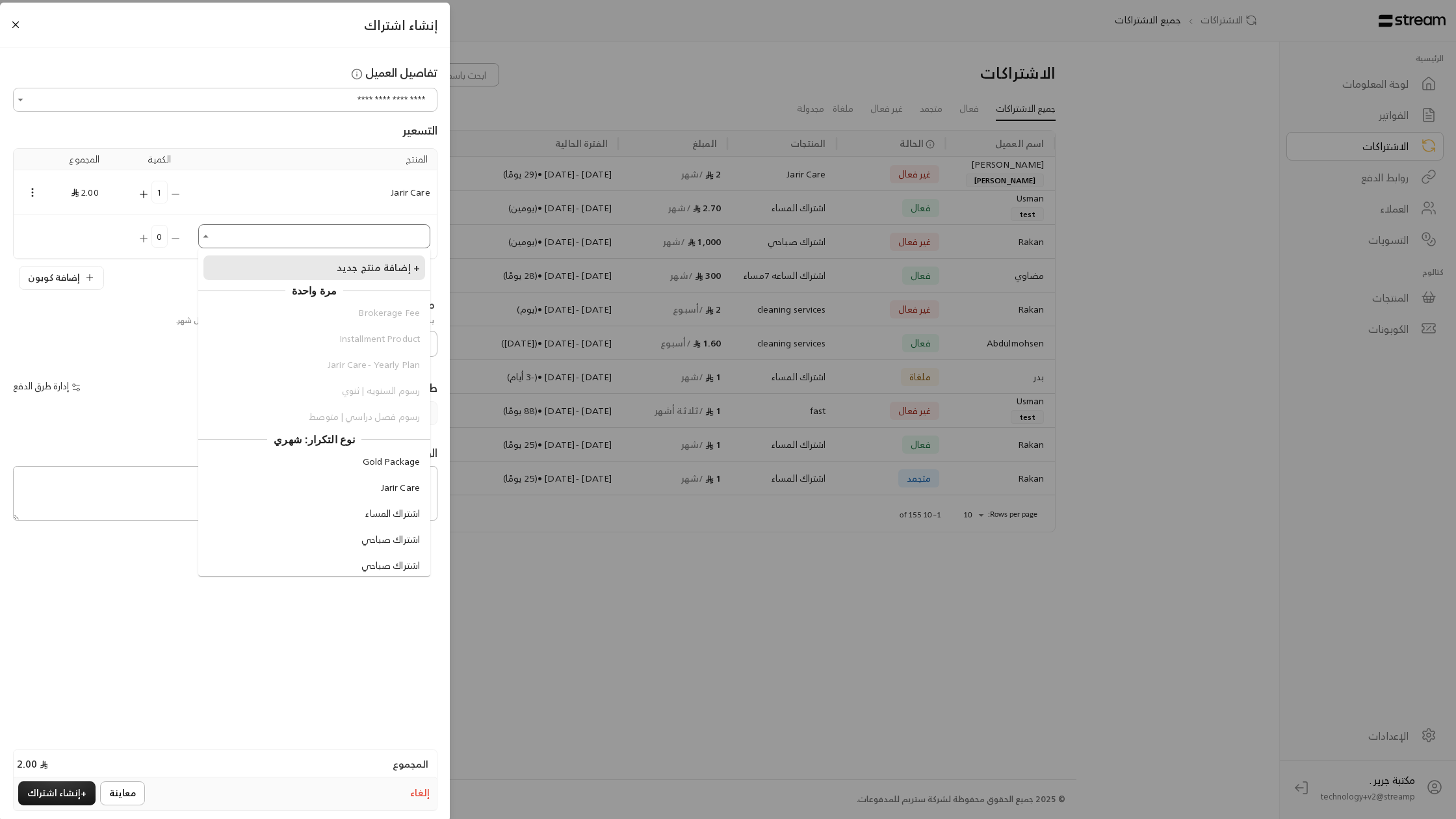
click at [300, 274] on li "إضافة منتج جديد +" at bounding box center [314, 267] width 222 height 24
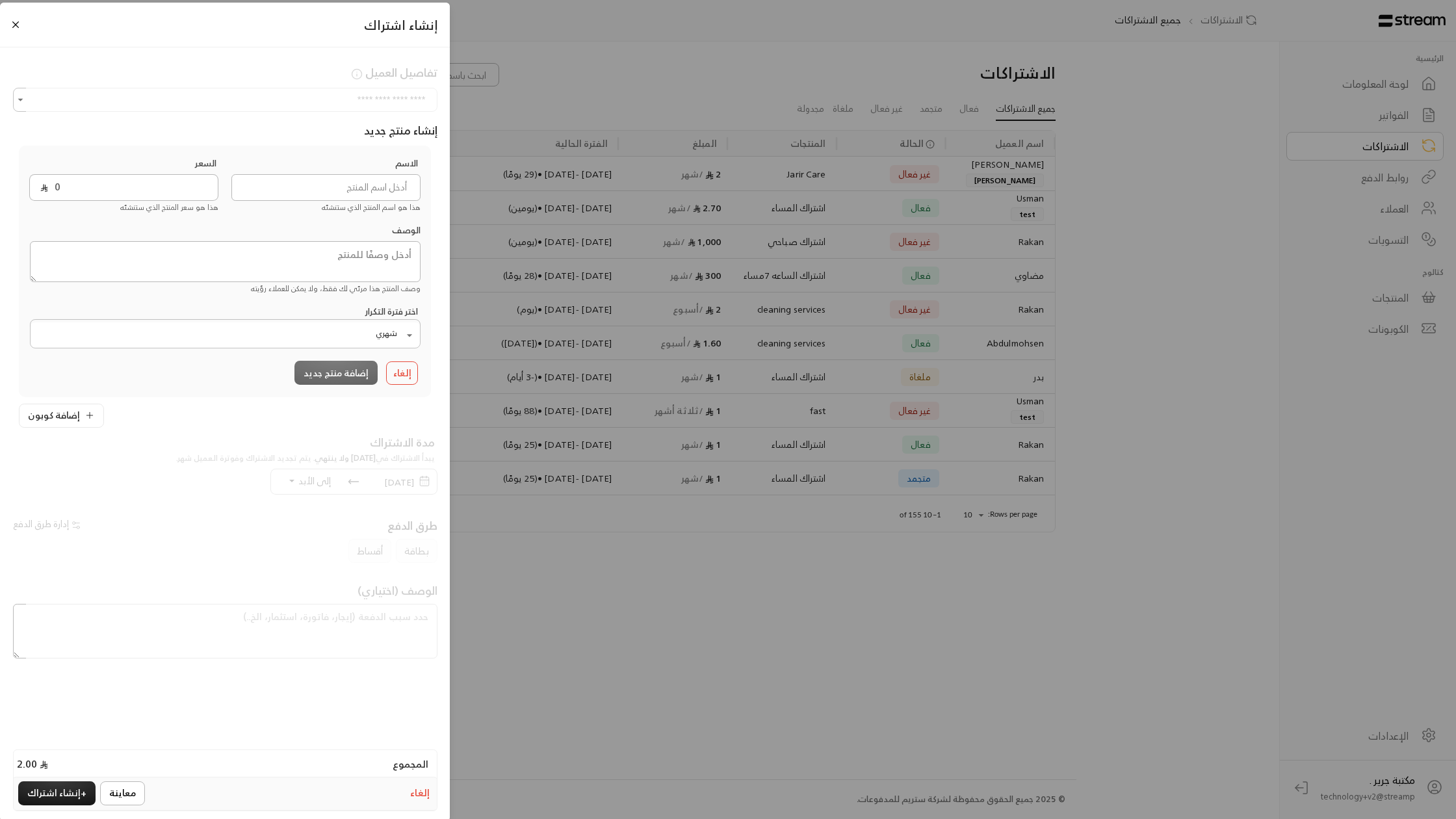
click at [367, 332] on body "الرئيسية لوحة المعلومات الفواتير الاشتراكات روابط الدفع العملاء التسويات كتالوج…" at bounding box center [728, 410] width 1456 height 819
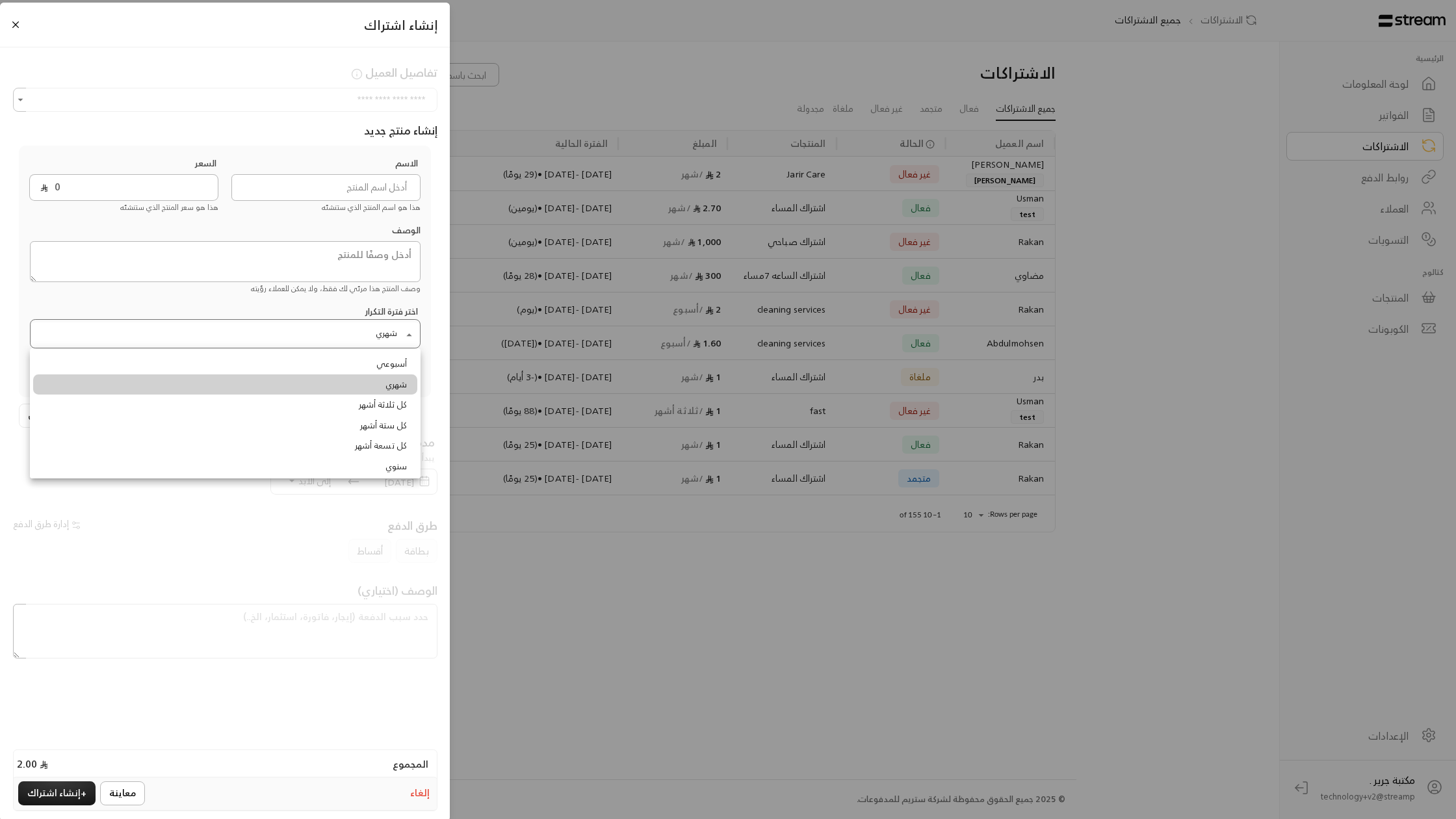
click at [320, 506] on div at bounding box center [728, 410] width 1456 height 819
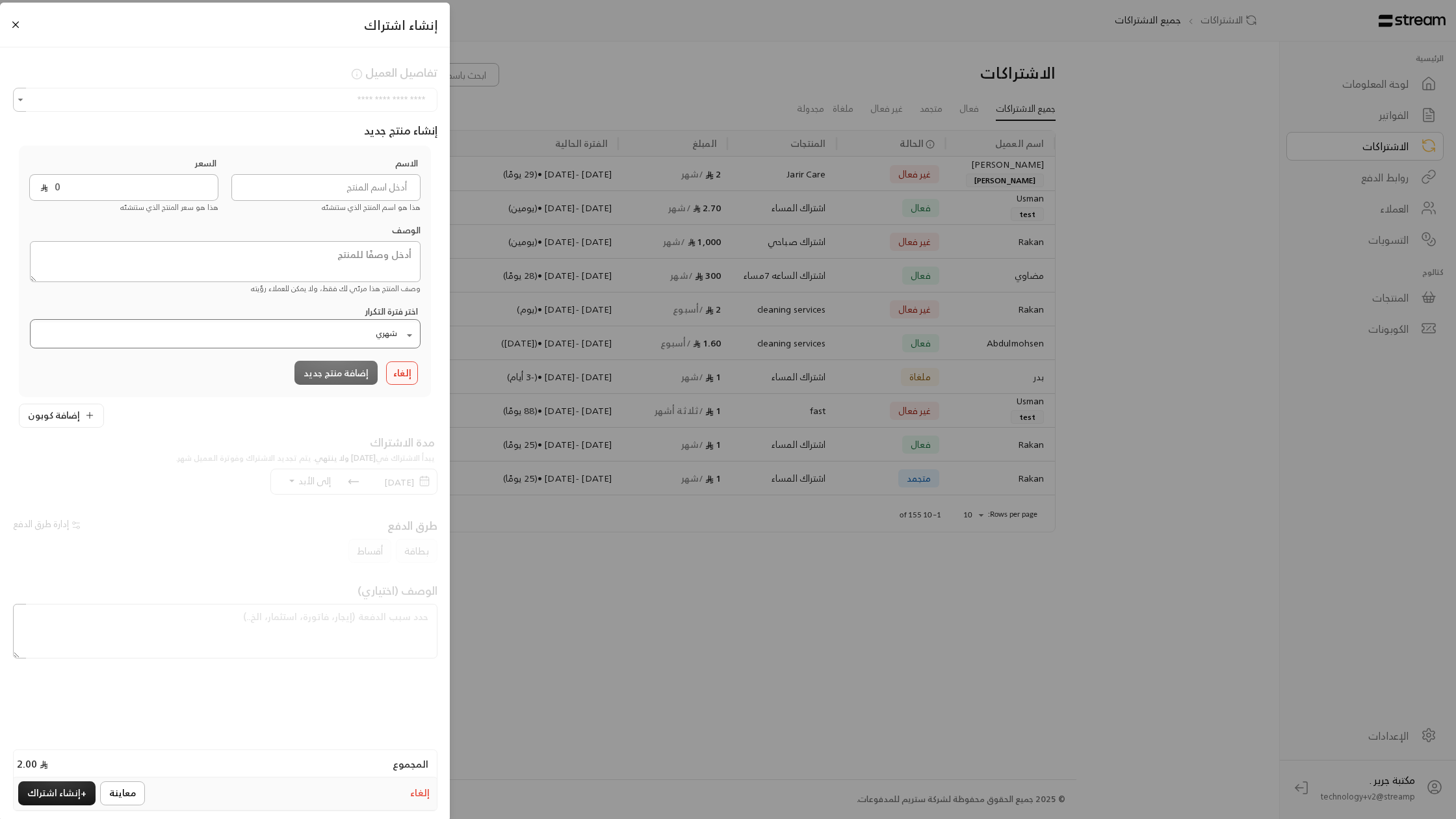
drag, startPoint x: 400, startPoint y: 355, endPoint x: 404, endPoint y: 367, distance: 12.6
click at [400, 355] on div "الاسم هذا هو اسم المنتج الذي ستنشئه السعر 0 هذا هو سعر المنتج الذي ستنشئه الوصف…" at bounding box center [225, 271] width 403 height 230
click at [403, 367] on button "إلغاء" at bounding box center [402, 373] width 33 height 24
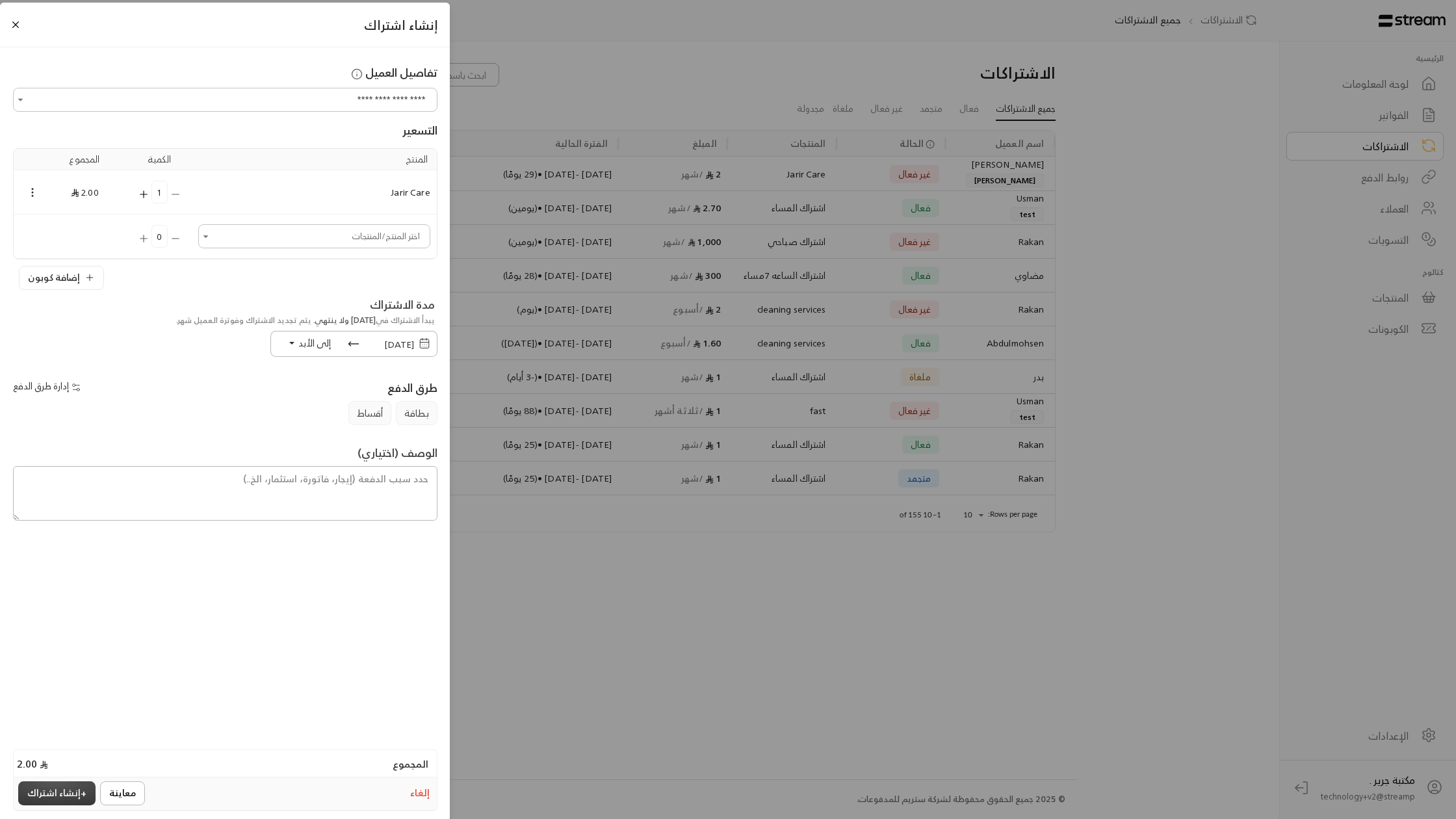
click at [77, 794] on button "+ إنشاء اشتراك" at bounding box center [57, 793] width 77 height 24
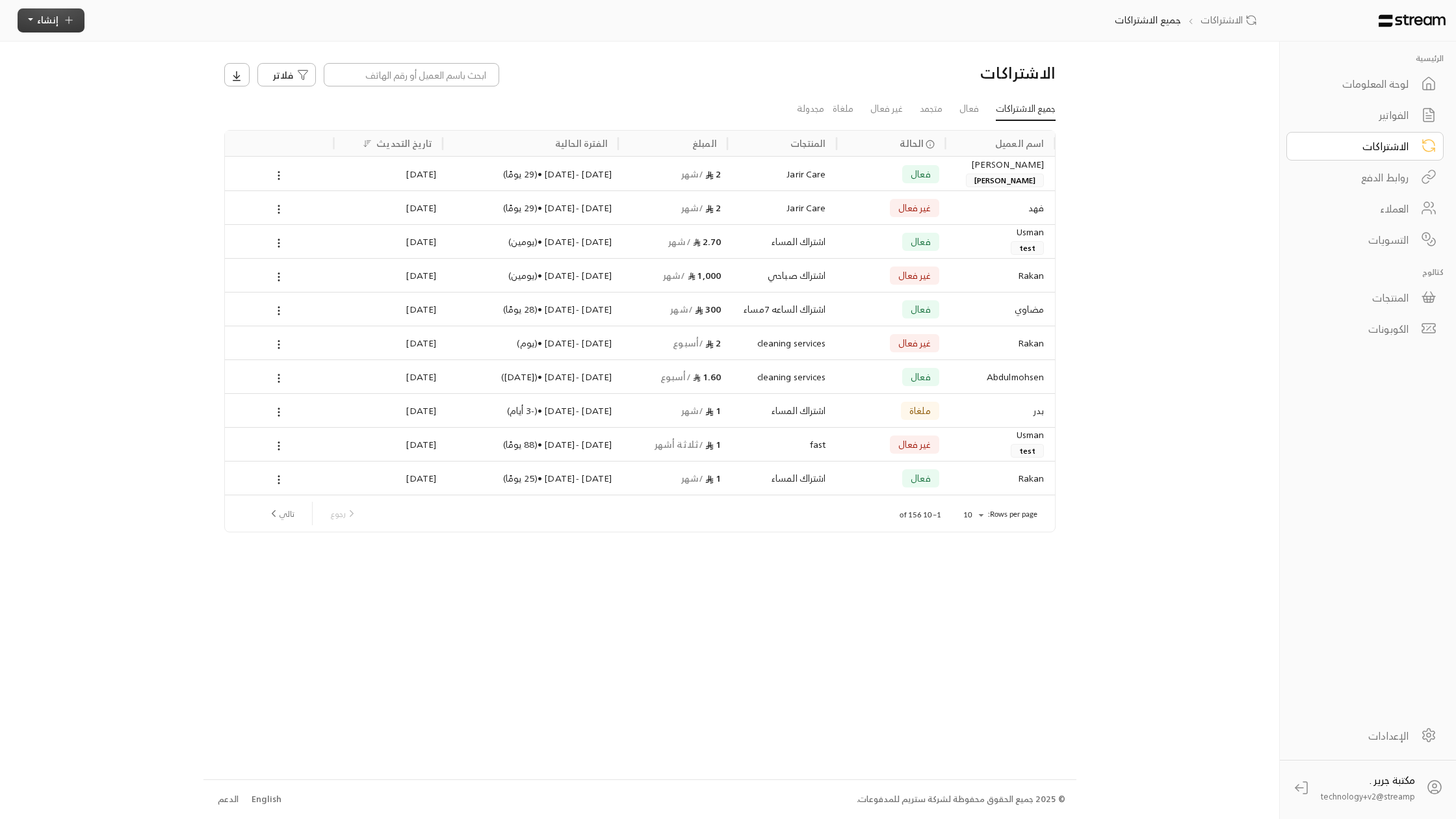
click at [73, 30] on button "إنشاء" at bounding box center [51, 20] width 67 height 24
click at [717, 83] on div "فلاتر" at bounding box center [534, 75] width 620 height 24
click at [1408, 298] on div "المنتجات" at bounding box center [1355, 297] width 105 height 15
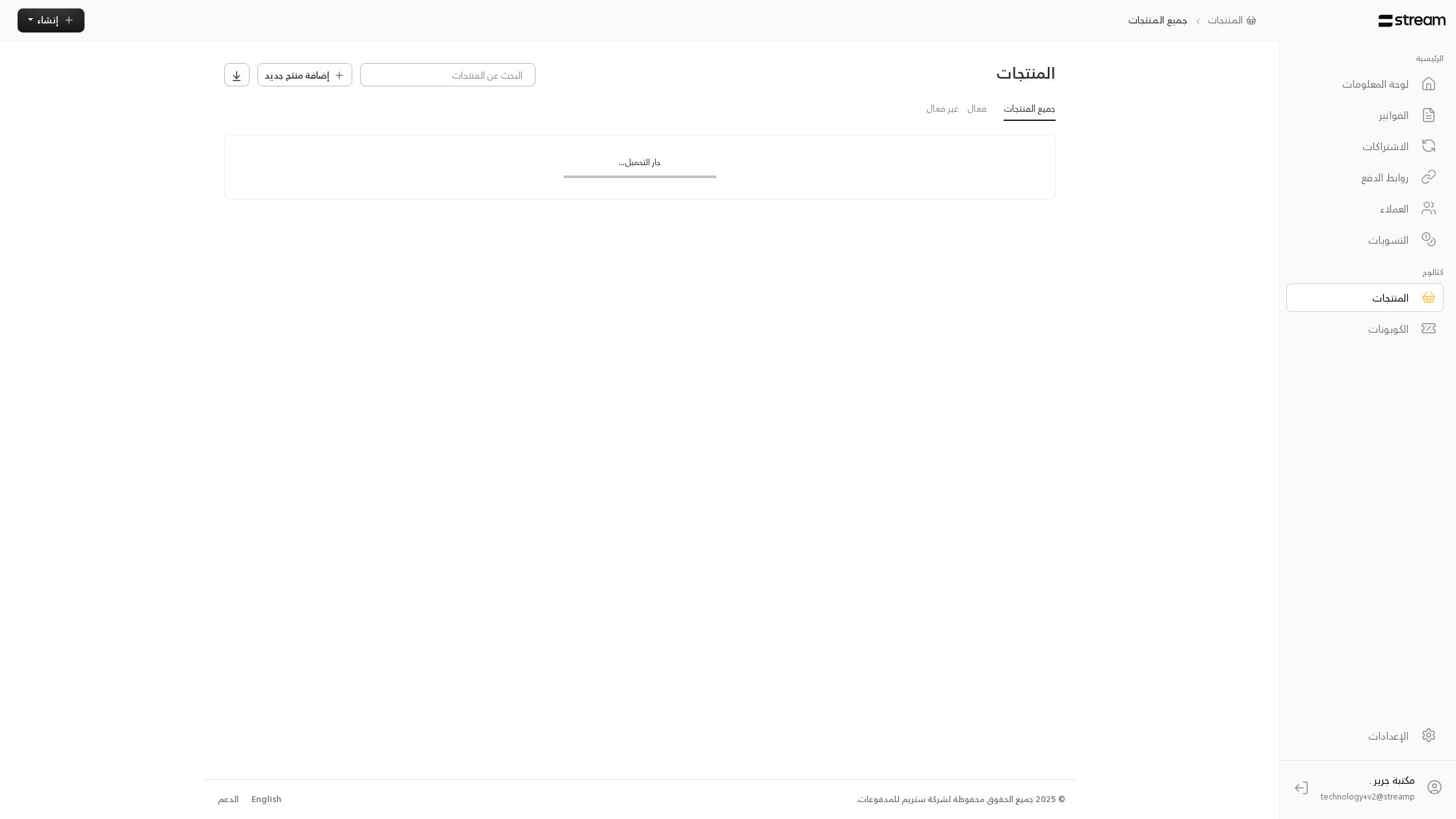
click at [1408, 298] on div "المنتجات" at bounding box center [1355, 297] width 105 height 15
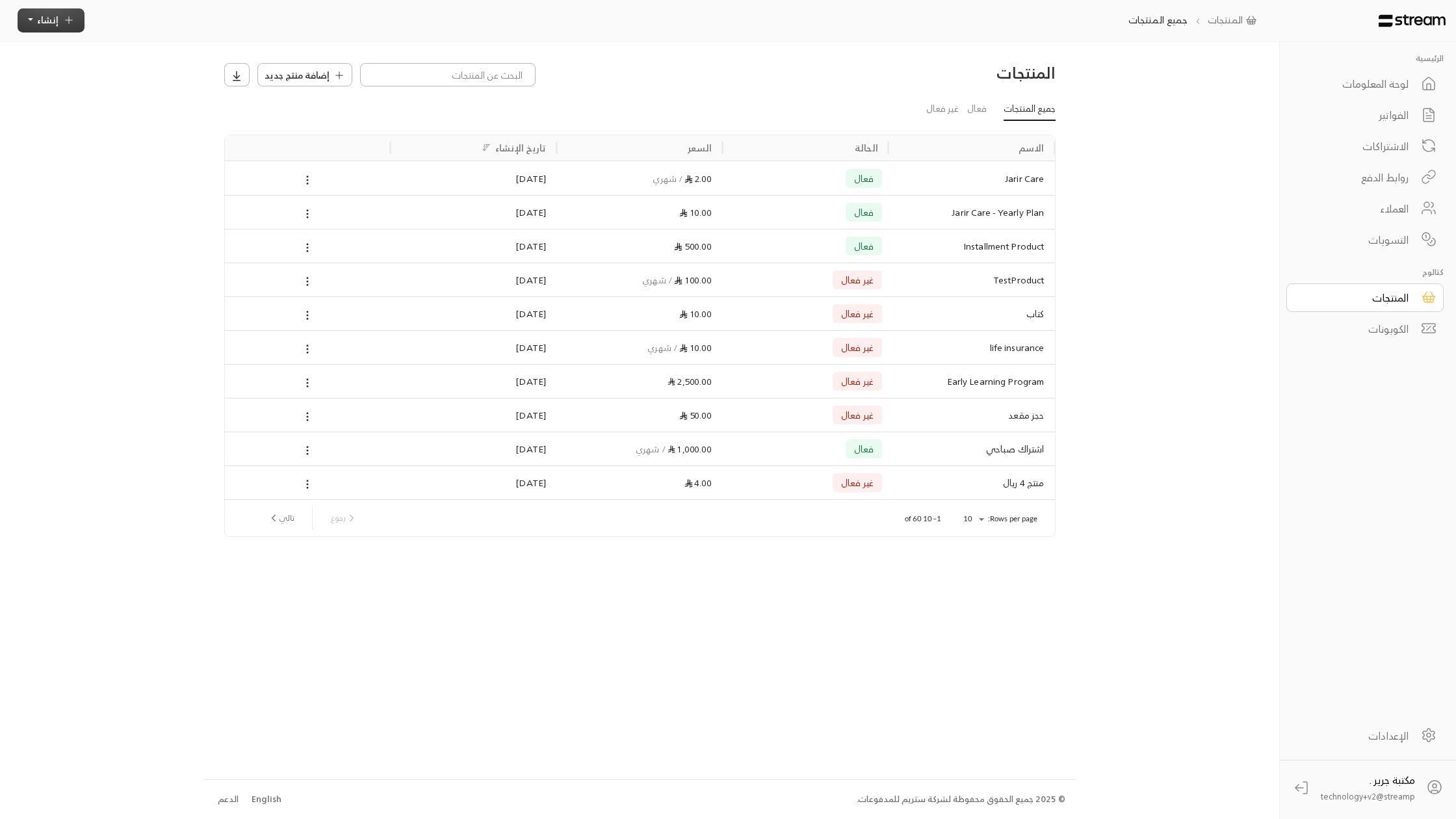
click at [58, 31] on button "إنشاء" at bounding box center [51, 20] width 67 height 24
click at [137, 84] on p "إنشاء فاتورة مرة واحدة بسهولة للمعاملات السريعة." at bounding box center [111, 78] width 163 height 25
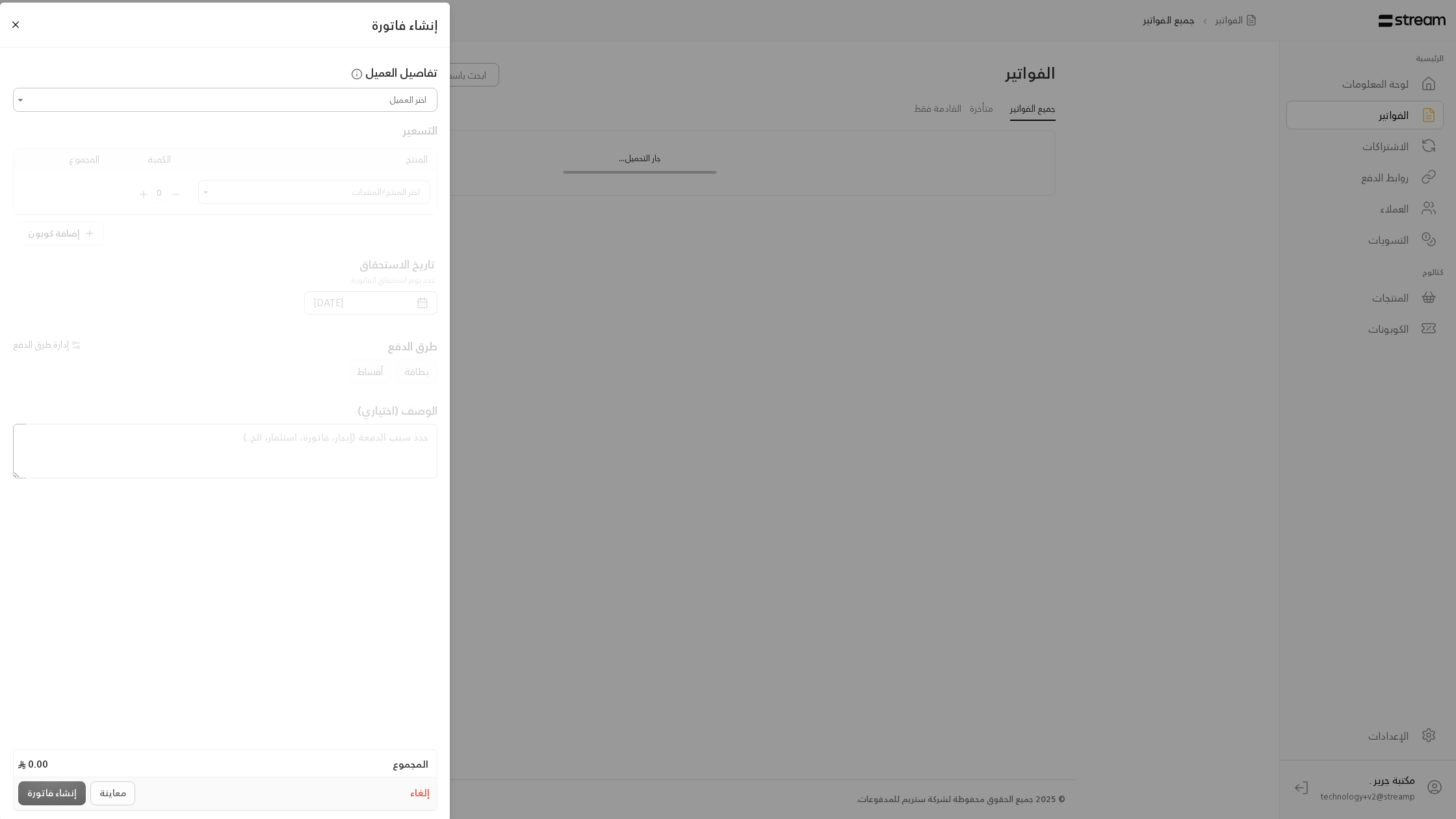
click at [251, 99] on input "اختر العميل" at bounding box center [225, 99] width 420 height 20
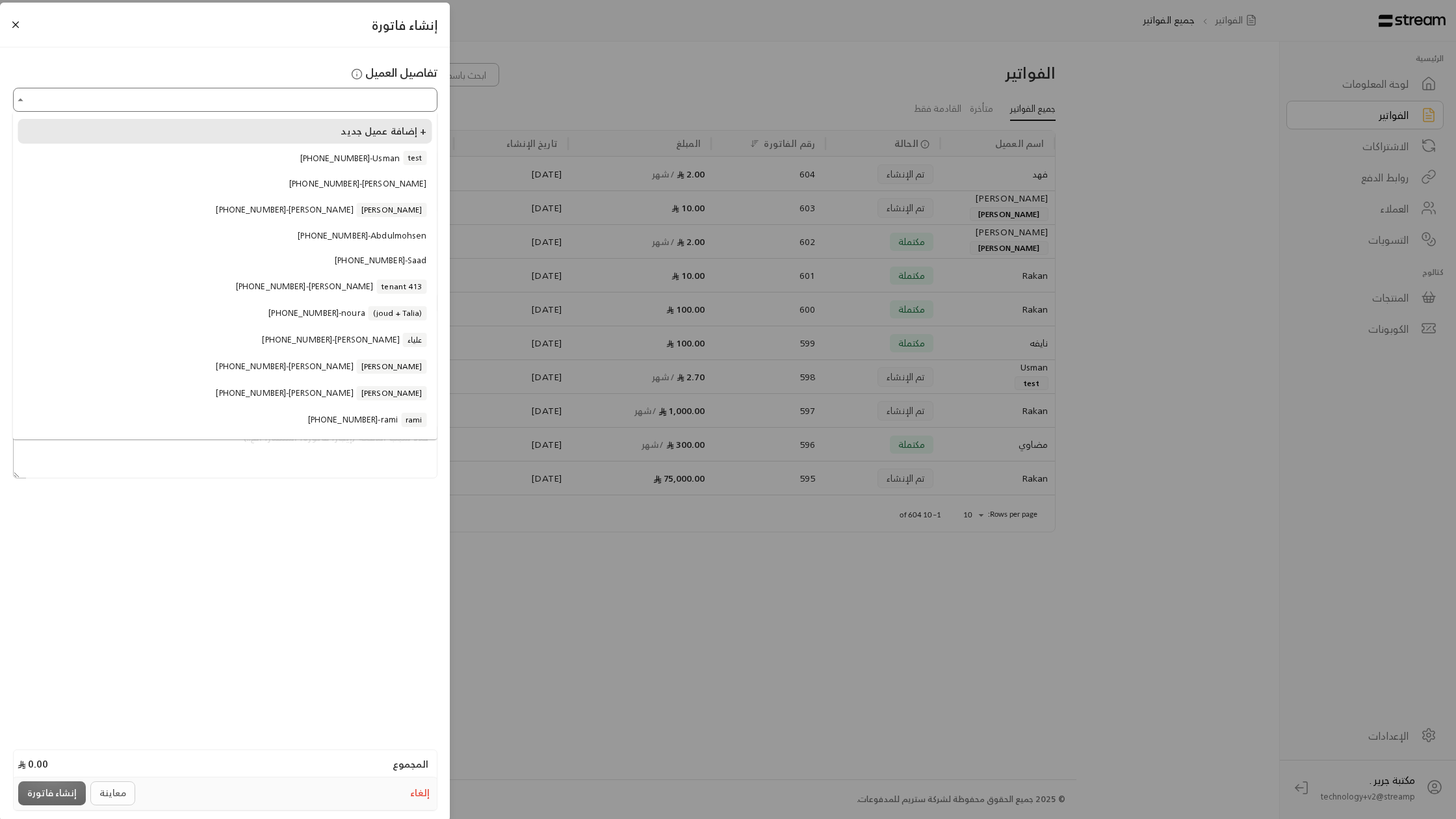
click at [336, 141] on li "إضافة عميل جديد +" at bounding box center [225, 131] width 414 height 24
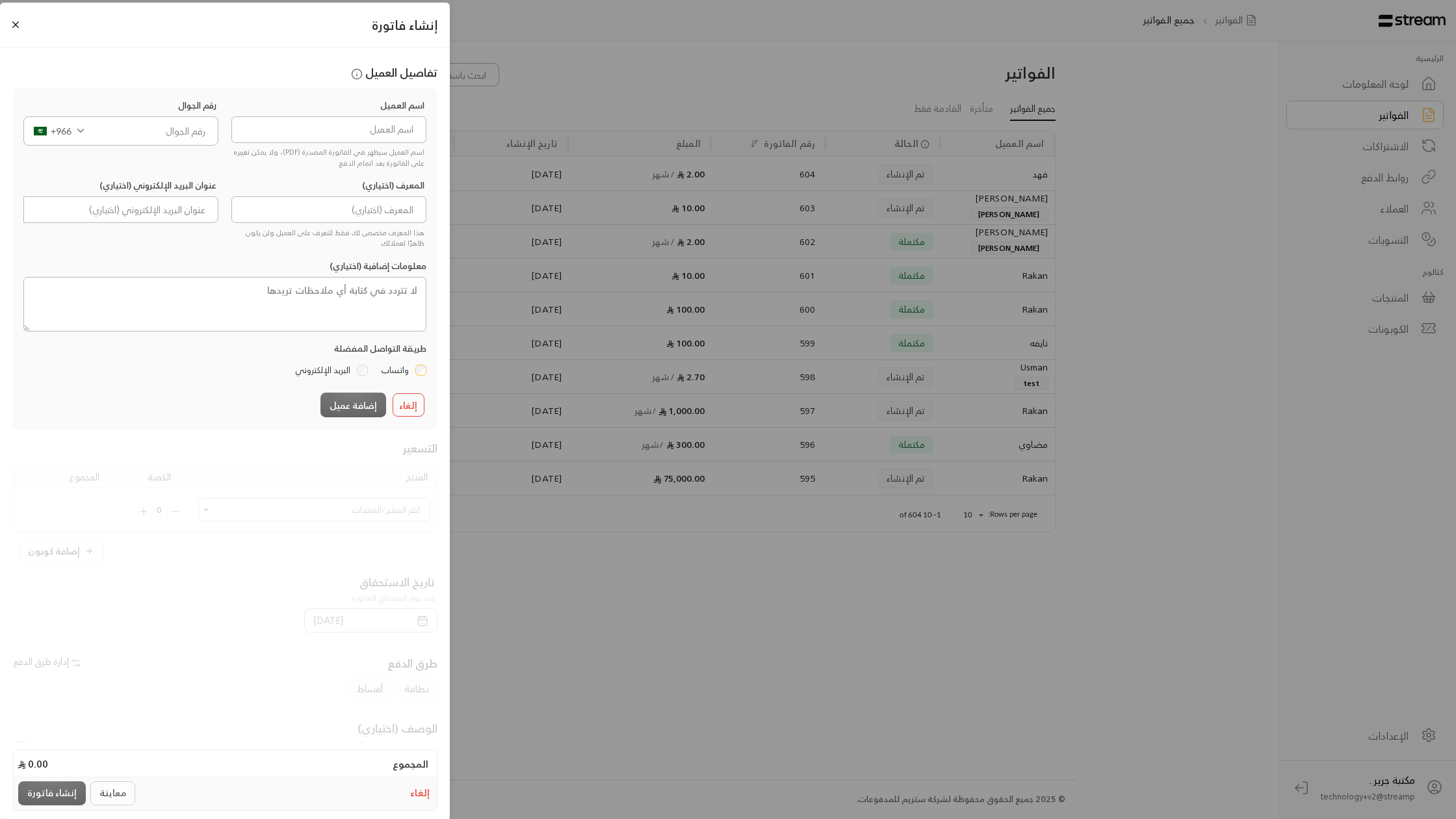
click at [367, 411] on div "إلغاء إضافة عميل" at bounding box center [225, 405] width 416 height 28
click at [405, 409] on button "إلغاء" at bounding box center [409, 405] width 33 height 24
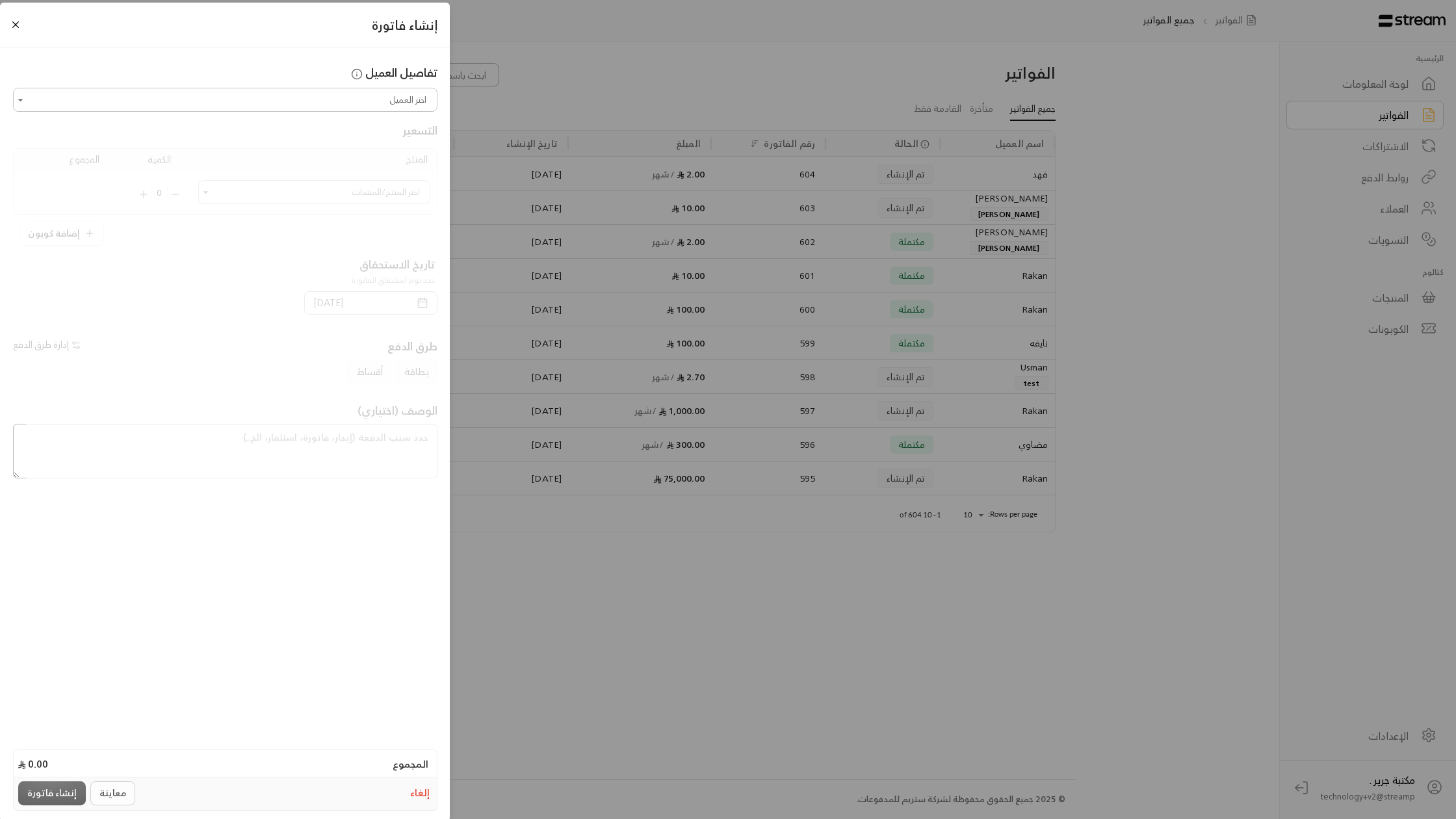
click at [389, 99] on input "اختر العميل" at bounding box center [225, 99] width 420 height 20
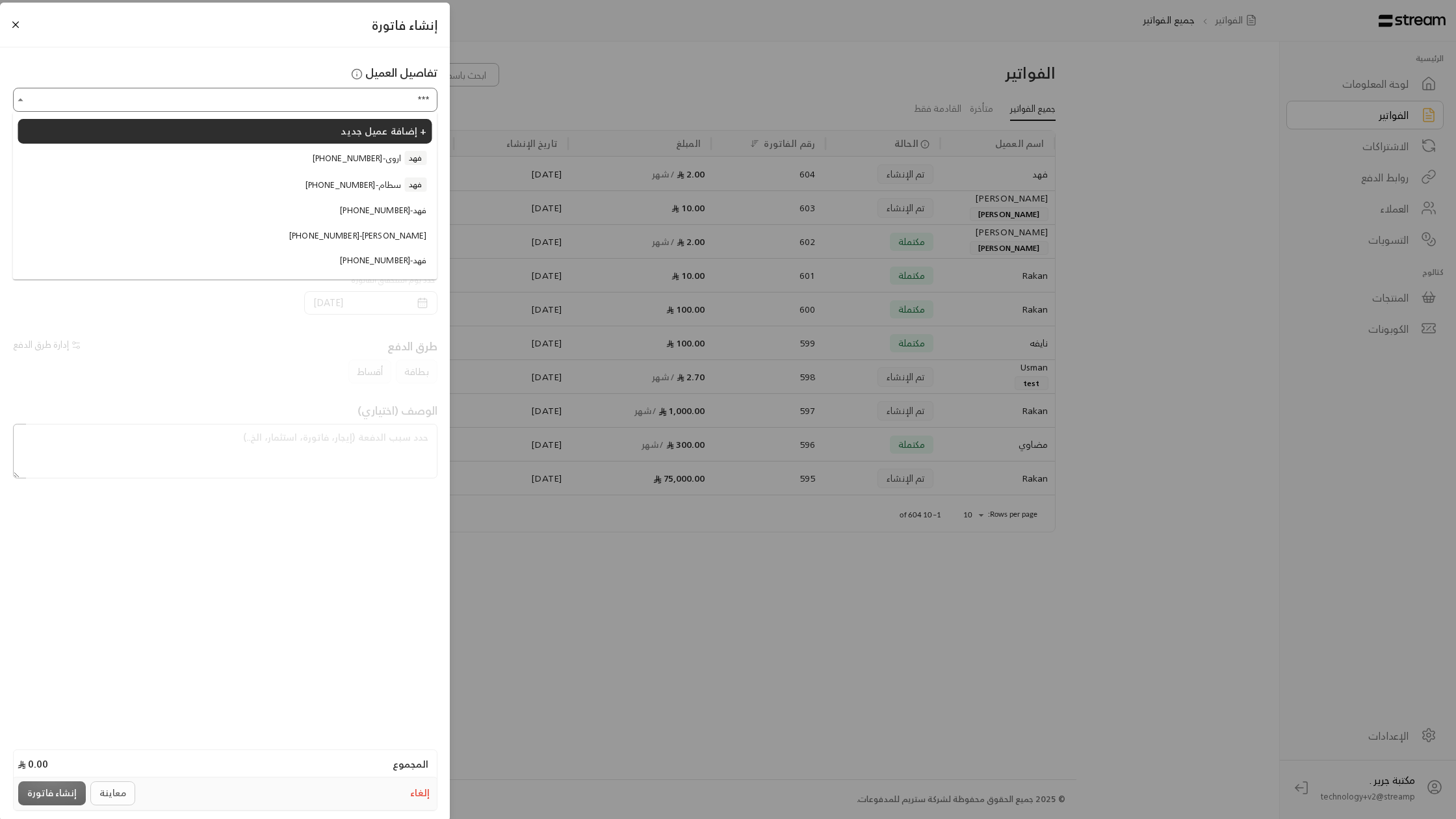
click at [395, 209] on span "[PHONE_NUMBER] - [PERSON_NAME]" at bounding box center [383, 210] width 86 height 13
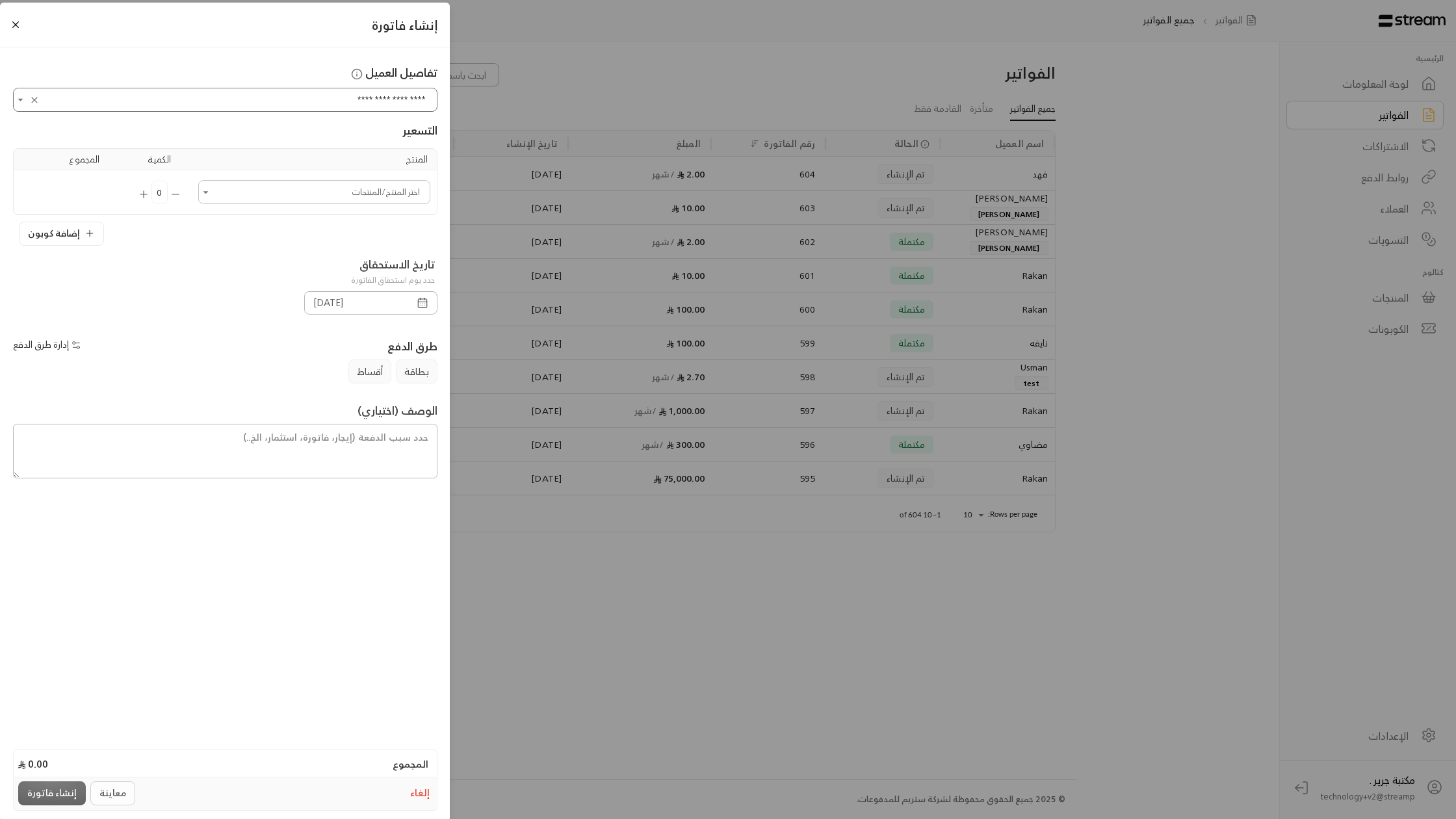
type input "**********"
click at [387, 196] on input "اختر العميل" at bounding box center [314, 192] width 228 height 20
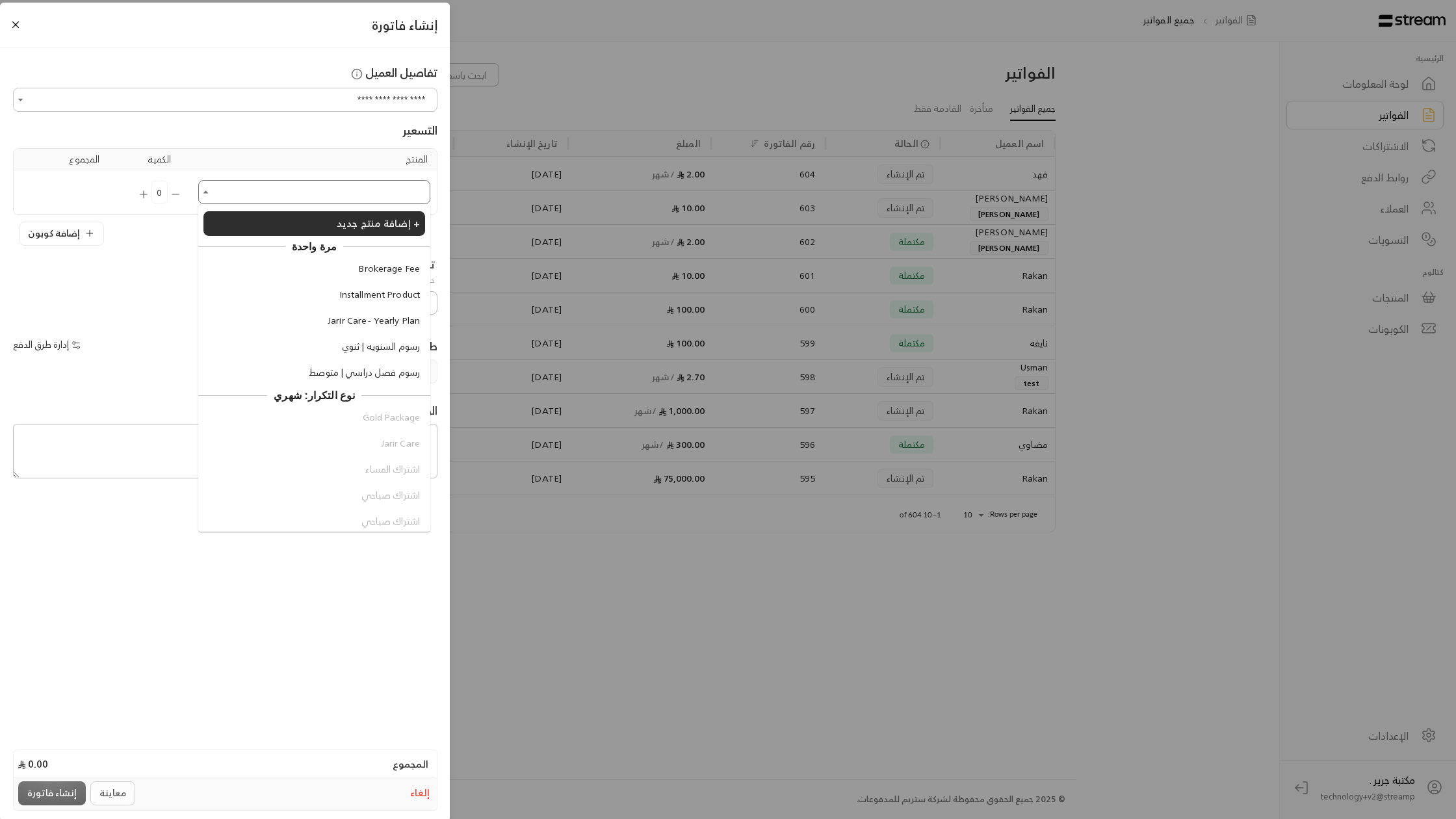
click at [400, 316] on span "Jarir Care - Yearly Plan" at bounding box center [374, 321] width 92 height 14
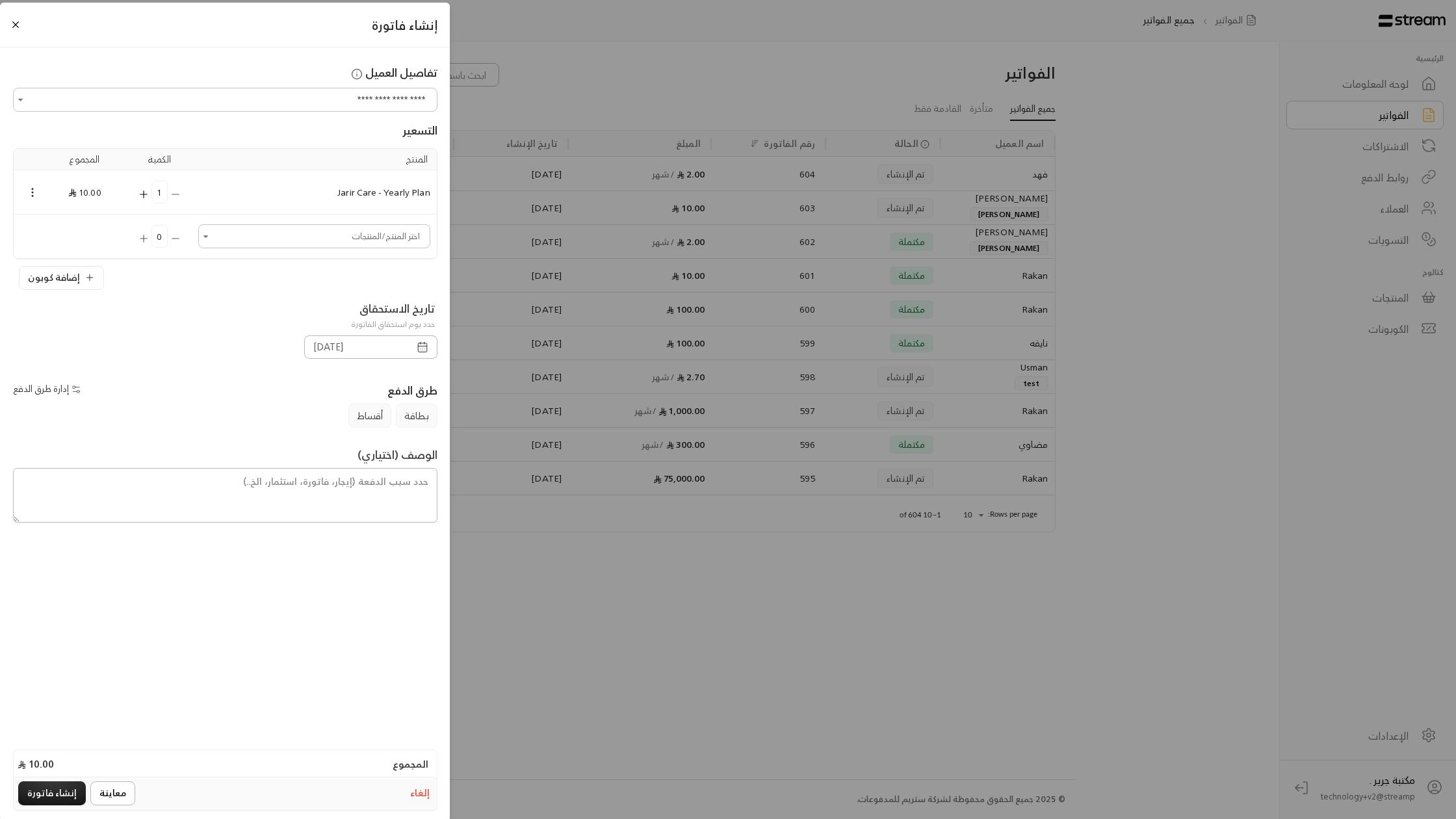
click at [71, 395] on button "إدارة طرق الدفع" at bounding box center [48, 388] width 71 height 22
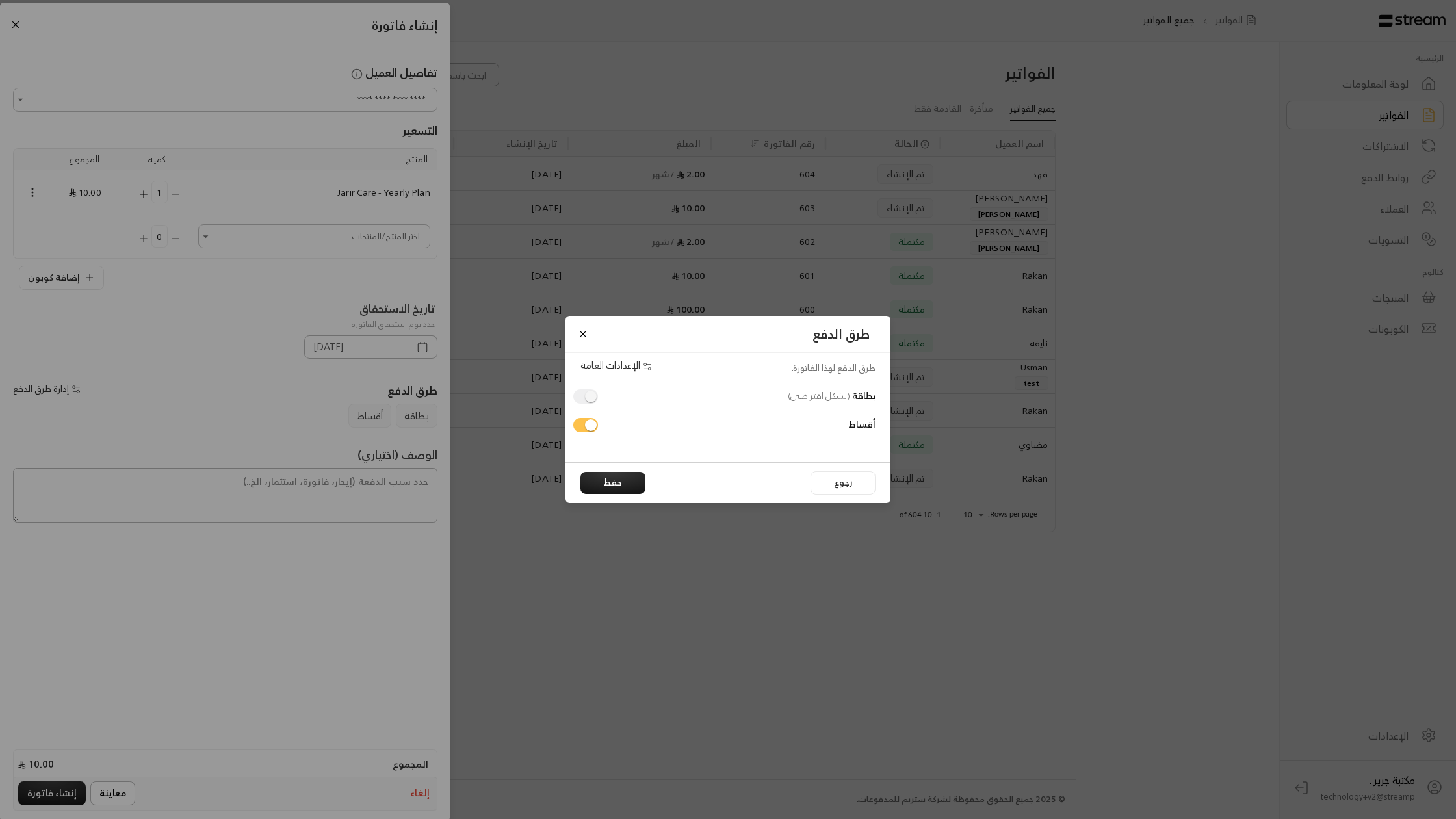
click at [57, 798] on div "طرق الدفع طرق الدفع لهذا الفاتورة: الإعدادات العامة بطاقة ( بشكل افتراضي ) أقسا…" at bounding box center [728, 410] width 1456 height 819
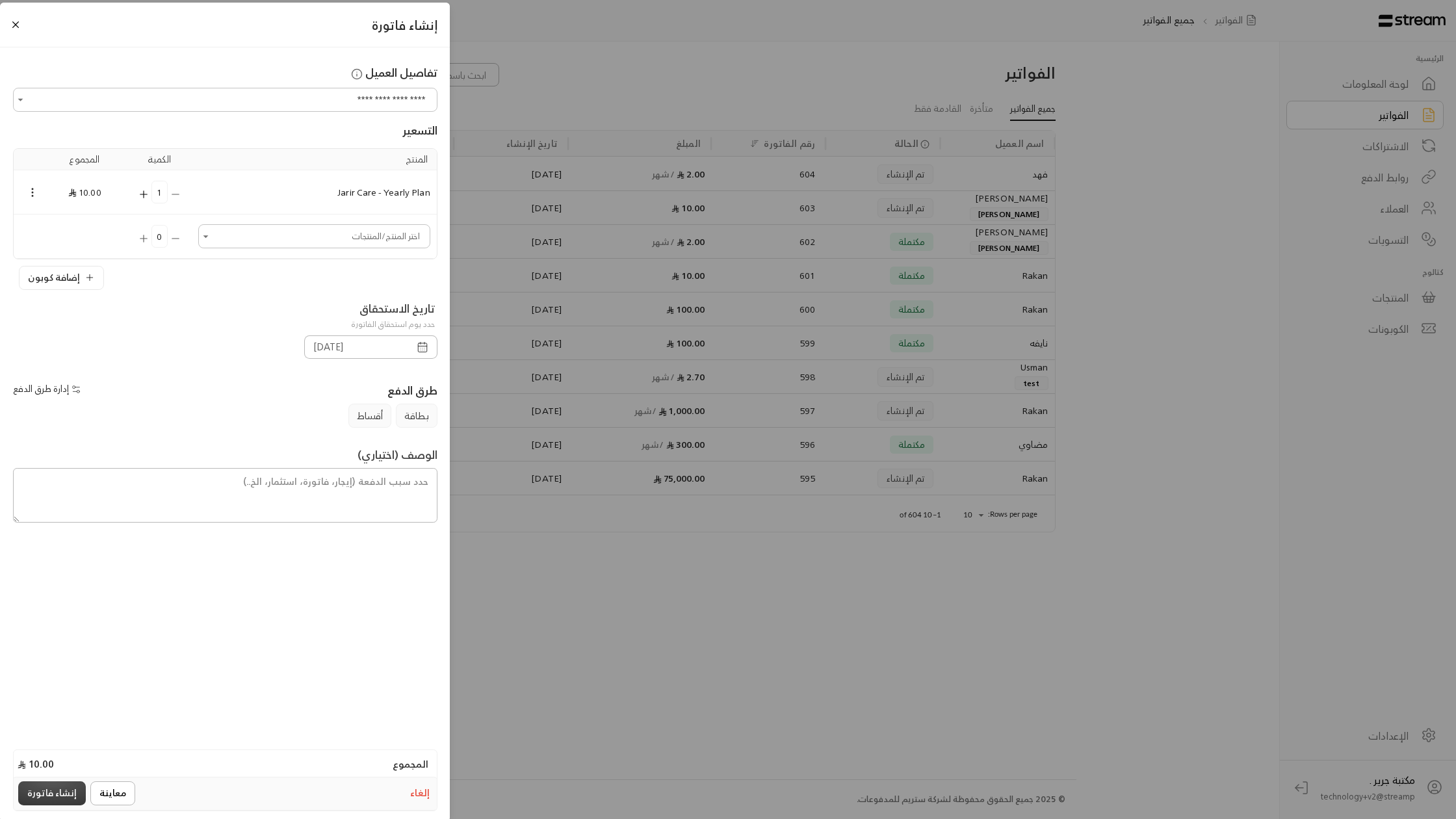
click at [41, 794] on button "إنشاء فاتورة" at bounding box center [52, 793] width 67 height 24
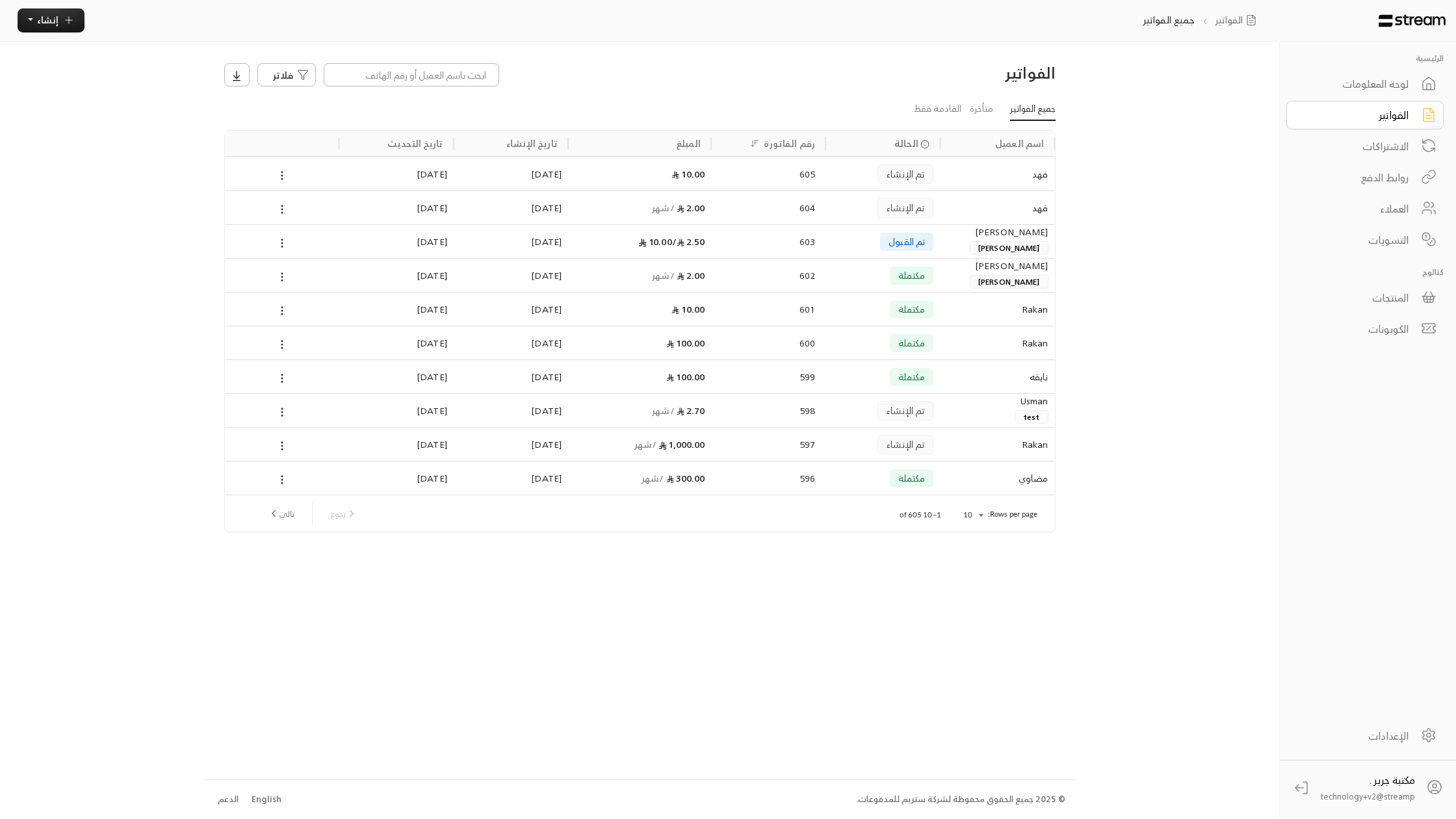
click at [981, 238] on div "[PERSON_NAME]" at bounding box center [997, 231] width 102 height 15
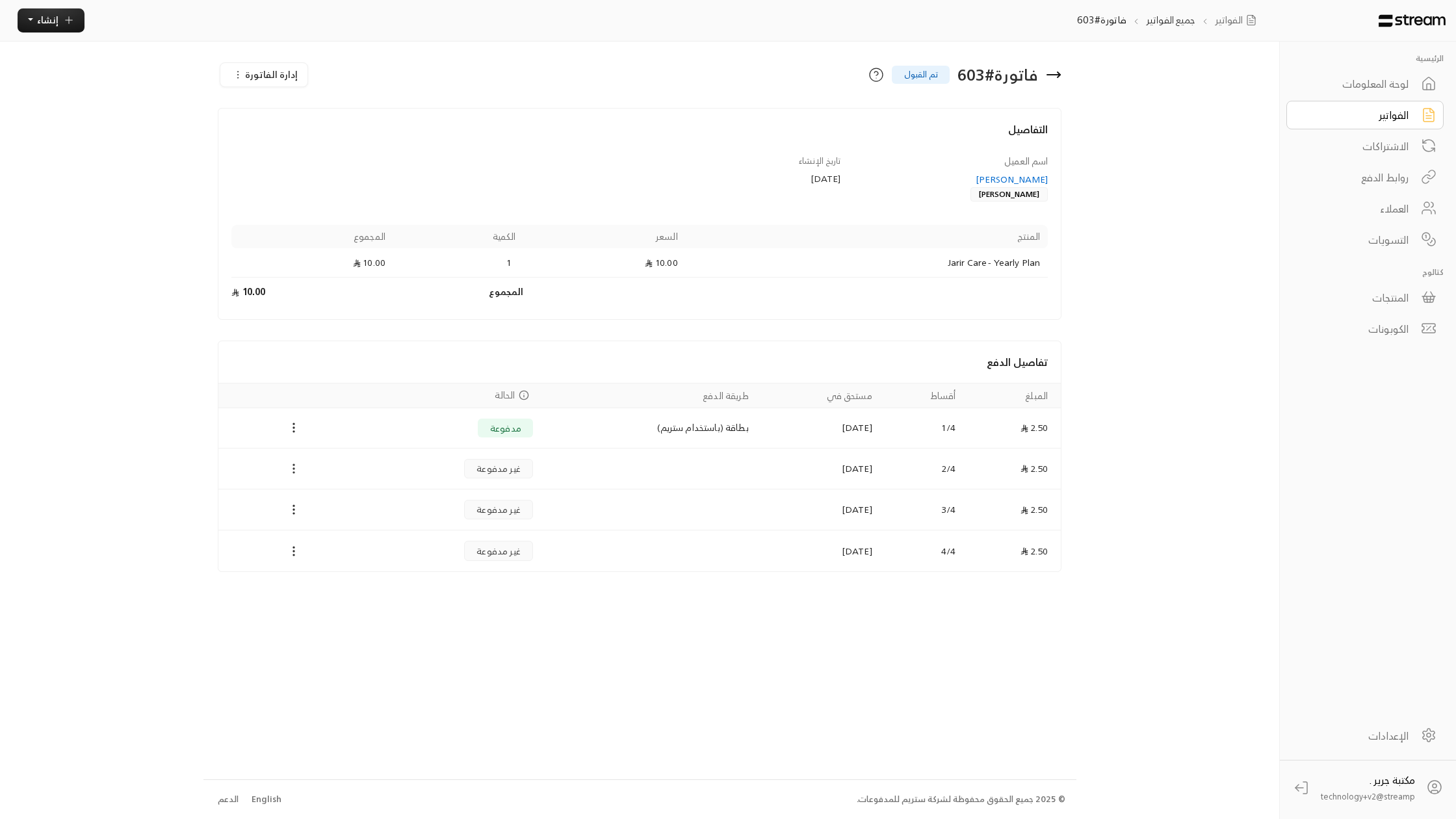
click at [296, 472] on icon "Payments" at bounding box center [293, 468] width 13 height 13
